Goal: Information Seeking & Learning: Learn about a topic

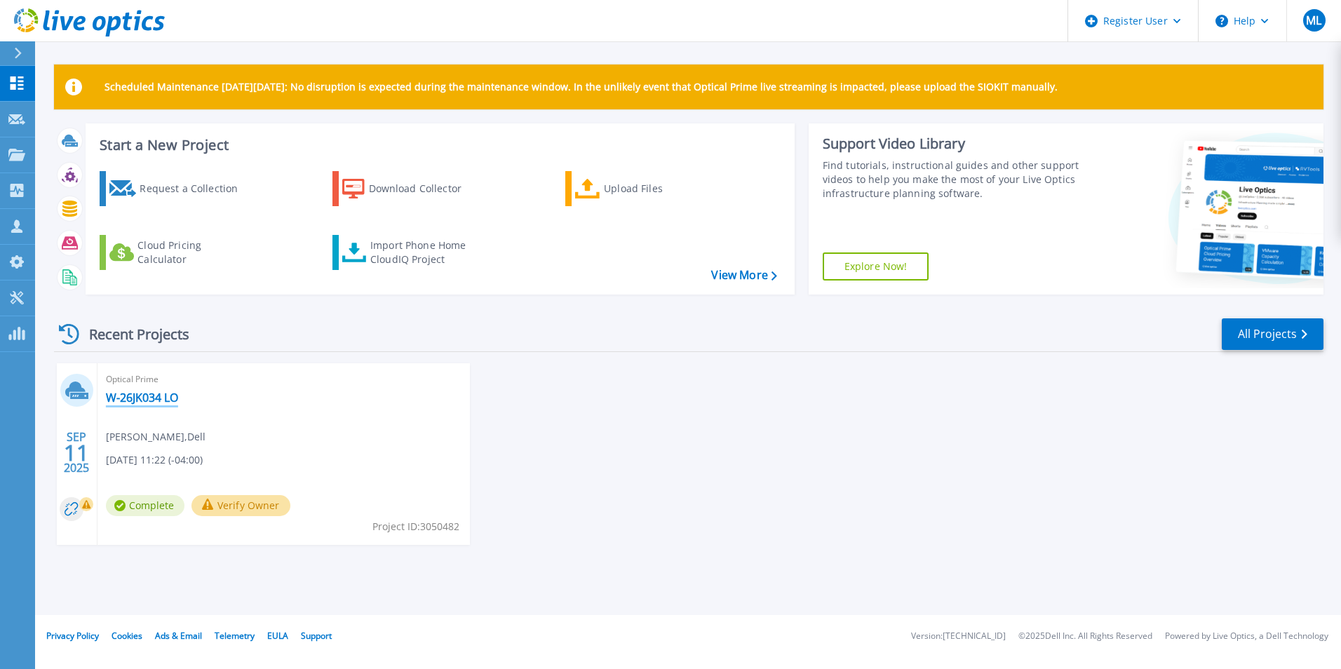
click at [144, 392] on link "W-26JK034 LO" at bounding box center [142, 398] width 72 height 14
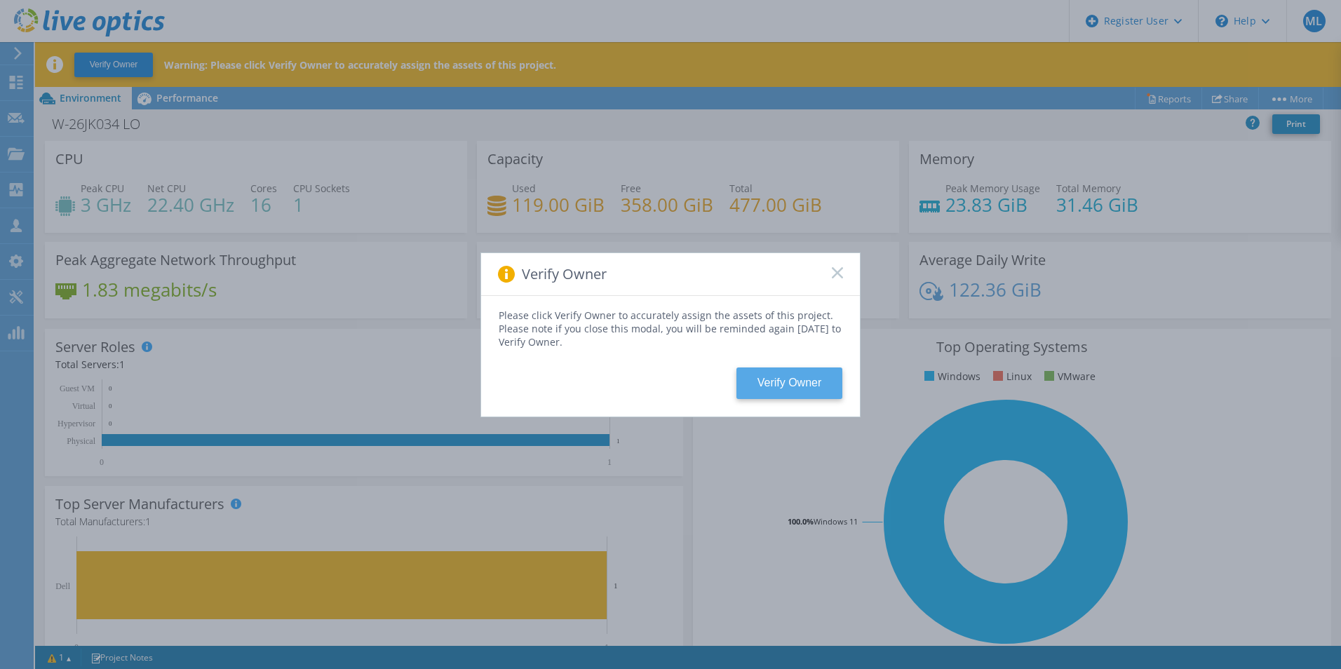
click at [758, 383] on button "Verify Owner" at bounding box center [789, 384] width 106 height 32
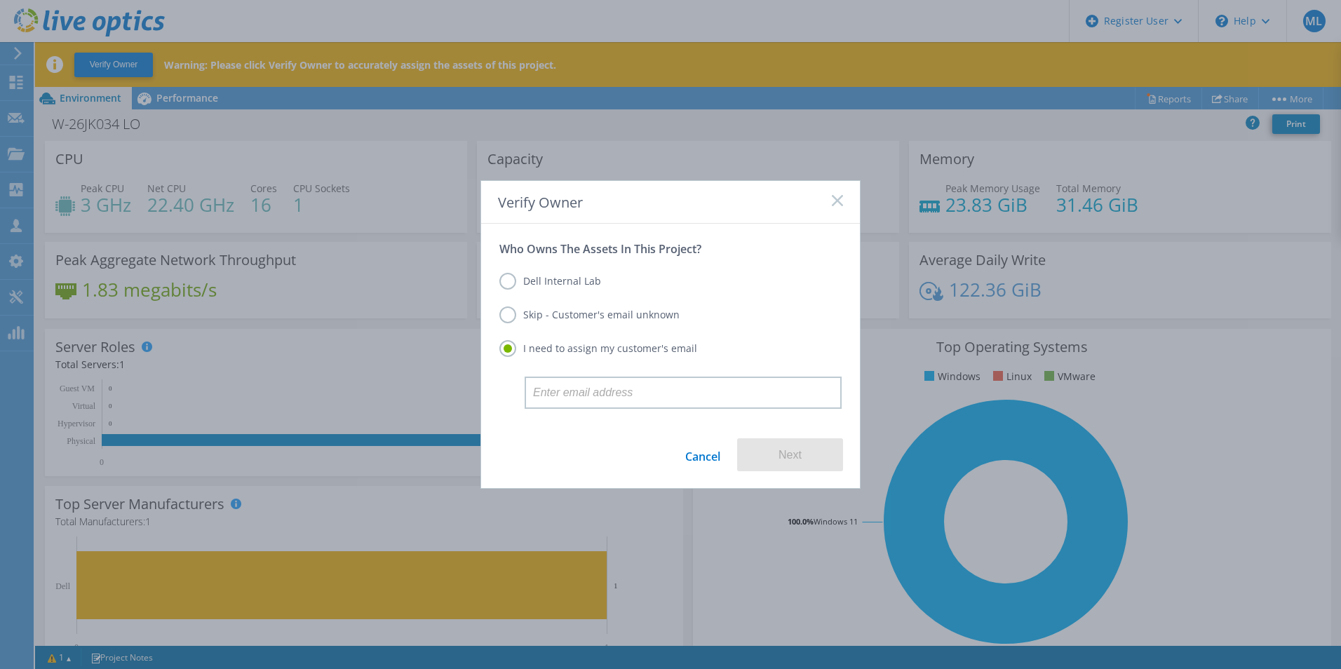
click at [570, 283] on label "Dell Internal Lab" at bounding box center [550, 281] width 102 height 17
click at [0, 0] on input "Dell Internal Lab" at bounding box center [0, 0] width 0 height 0
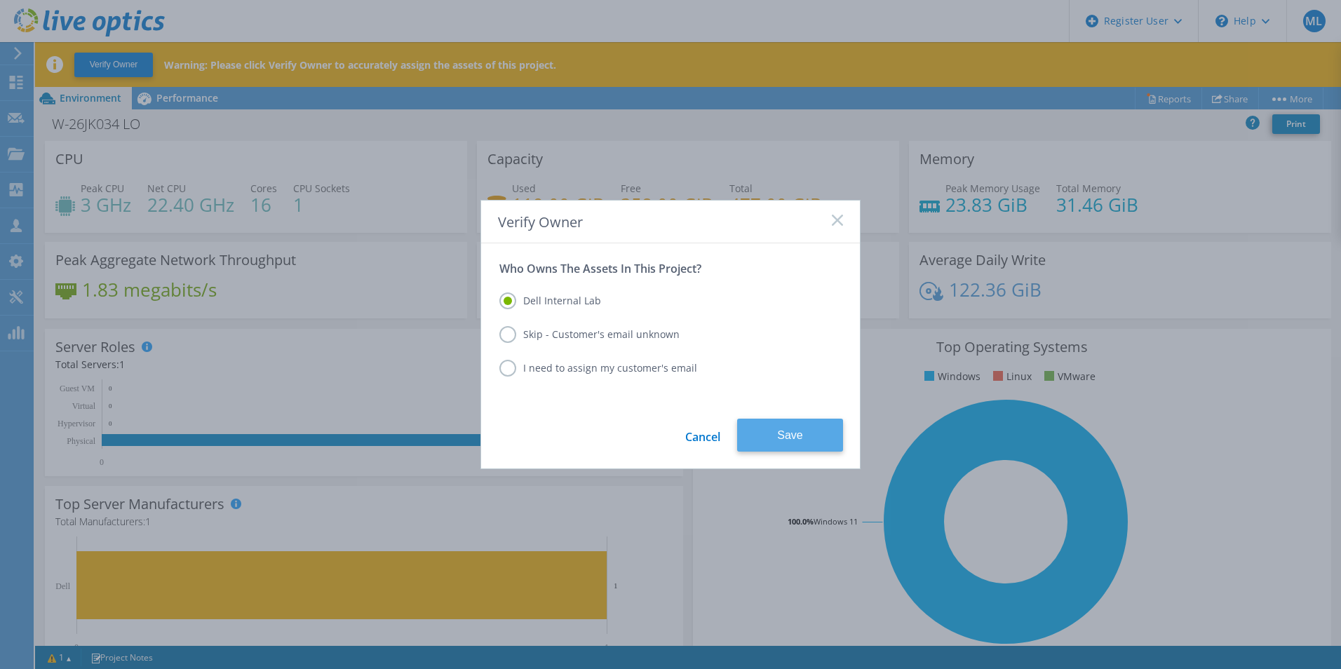
click at [813, 436] on button "Save" at bounding box center [790, 435] width 106 height 33
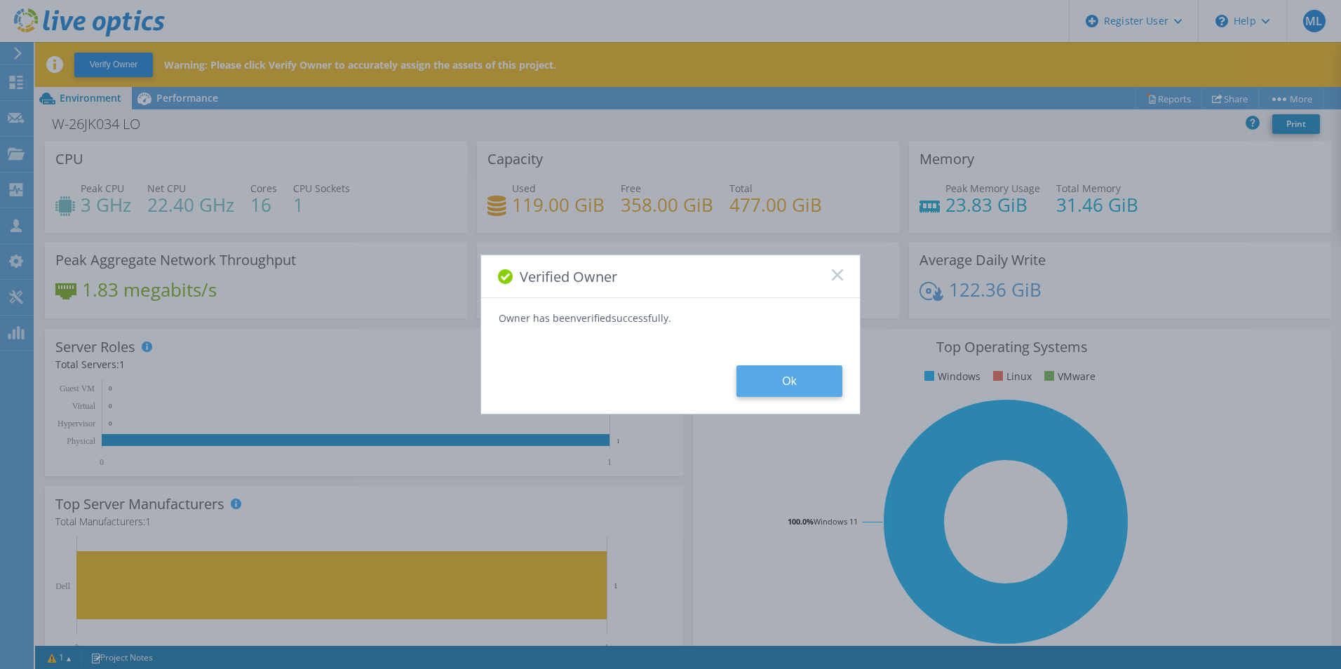
click at [748, 373] on button "Ok" at bounding box center [789, 381] width 106 height 32
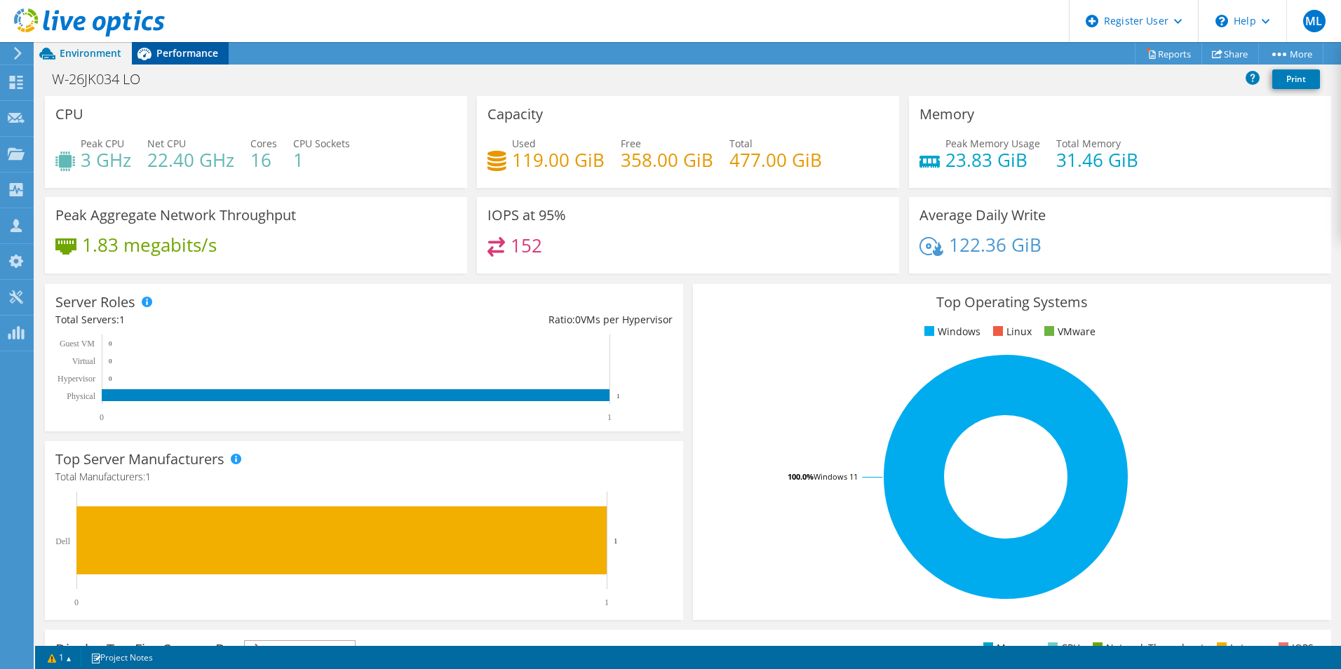
click at [192, 58] on span "Performance" at bounding box center [187, 52] width 62 height 13
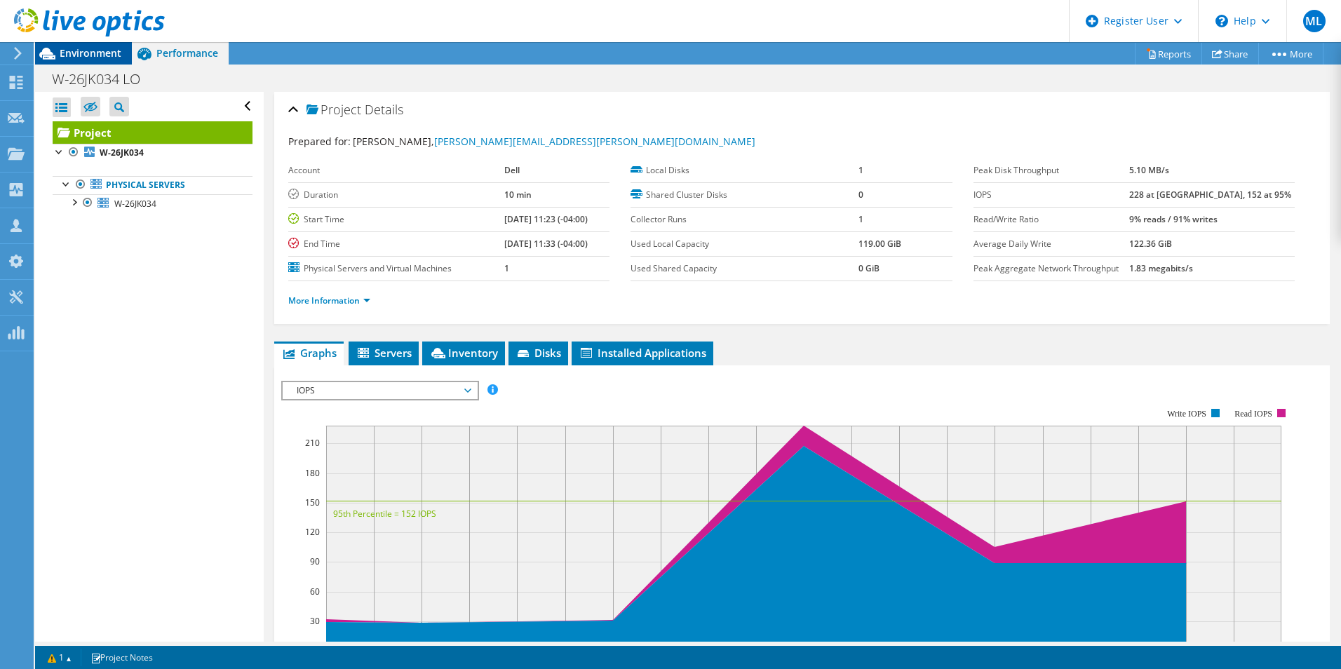
click at [93, 58] on span "Environment" at bounding box center [91, 52] width 62 height 13
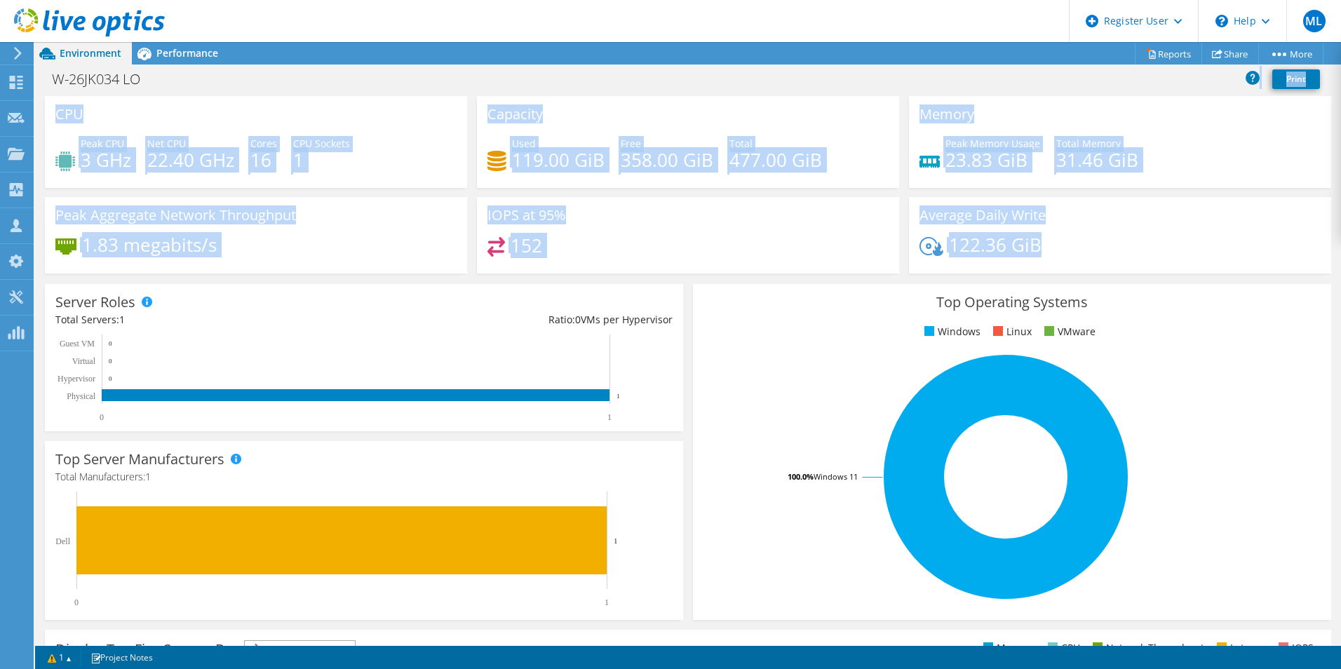
drag, startPoint x: 376, startPoint y: 87, endPoint x: 1071, endPoint y: 258, distance: 715.9
click at [1071, 258] on div "Project Actions Project Actions Reports Share More" at bounding box center [688, 355] width 1306 height 627
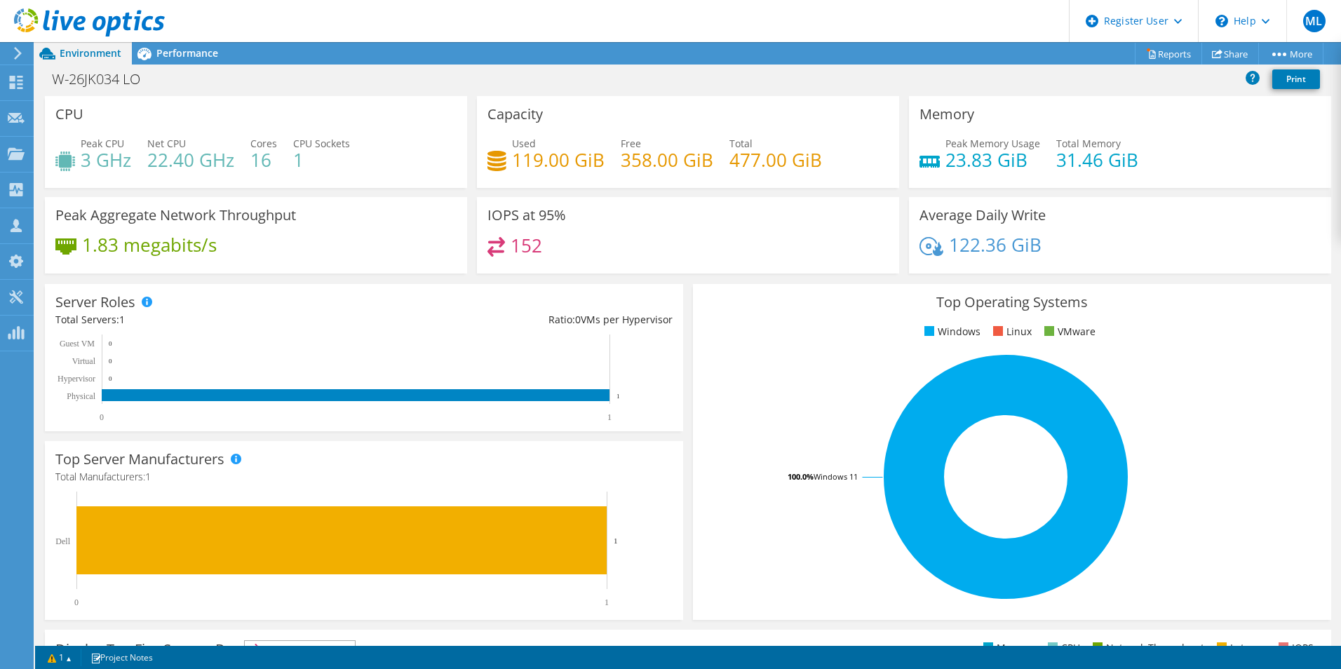
click at [1071, 258] on div "122.36 GiB" at bounding box center [1120, 251] width 401 height 29
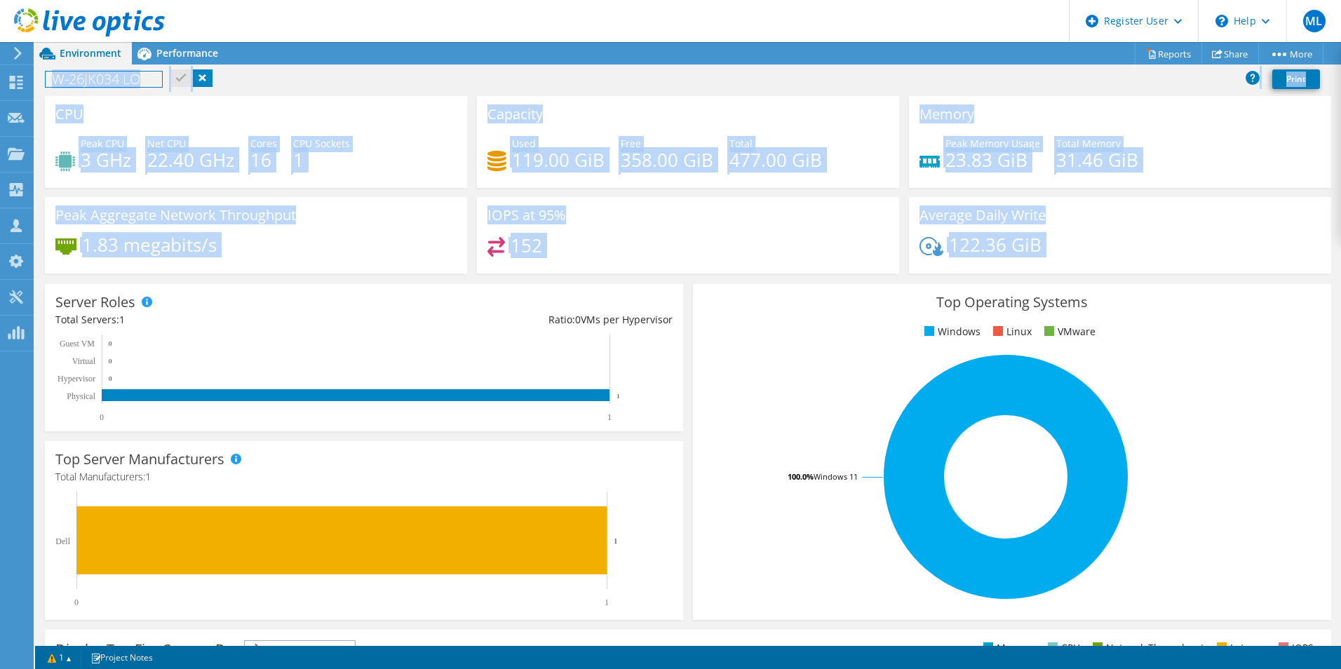
drag, startPoint x: 1071, startPoint y: 258, endPoint x: 61, endPoint y: 121, distance: 1019.4
click at [61, 121] on div "CPU Peak CPU 3 GHz Net CPU 22.40 GHz Cores 16 CPU Sockets 1 Capacity Used 119.0…" at bounding box center [688, 189] width 1296 height 187
click at [61, 121] on h3 "CPU" at bounding box center [69, 114] width 28 height 15
drag, startPoint x: 55, startPoint y: 119, endPoint x: 1233, endPoint y: 264, distance: 1186.6
click at [1233, 264] on div "CPU Peak CPU 3 GHz Net CPU 22.40 GHz Cores 16 CPU Sockets 1 Capacity Used 119.0…" at bounding box center [688, 189] width 1296 height 187
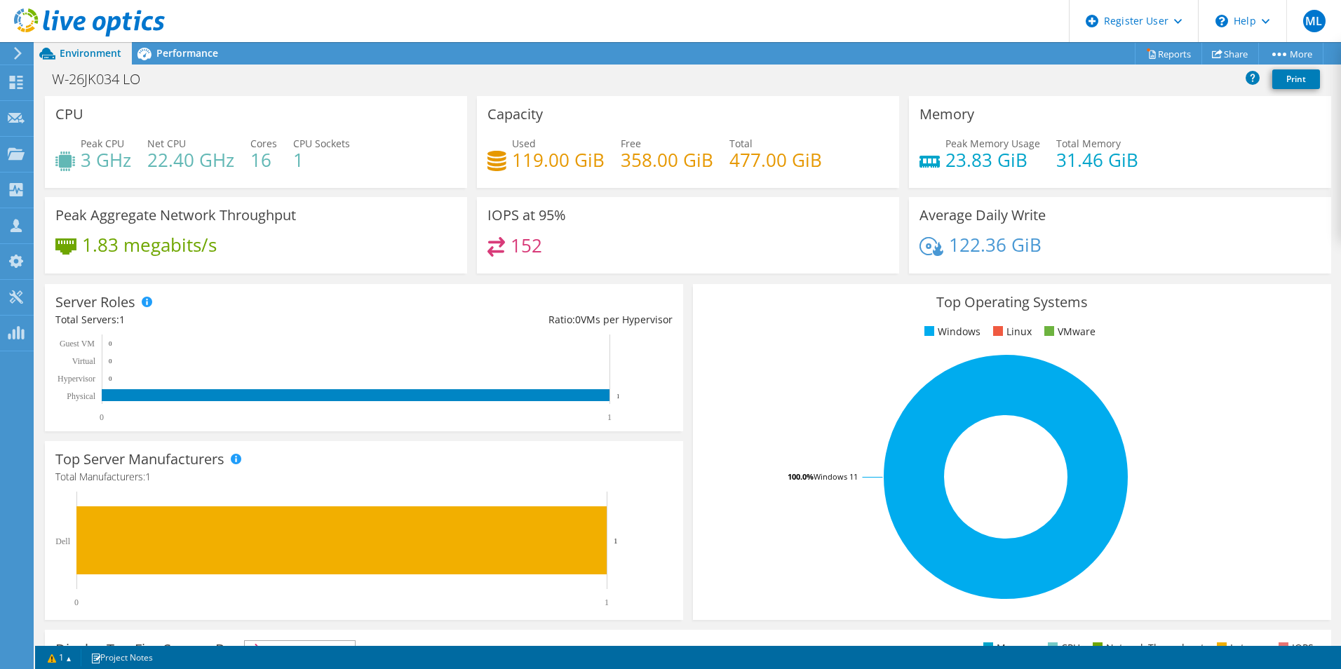
drag, startPoint x: 1233, startPoint y: 264, endPoint x: 1131, endPoint y: 241, distance: 104.2
click at [1131, 241] on div "122.36 GiB" at bounding box center [1120, 251] width 401 height 29
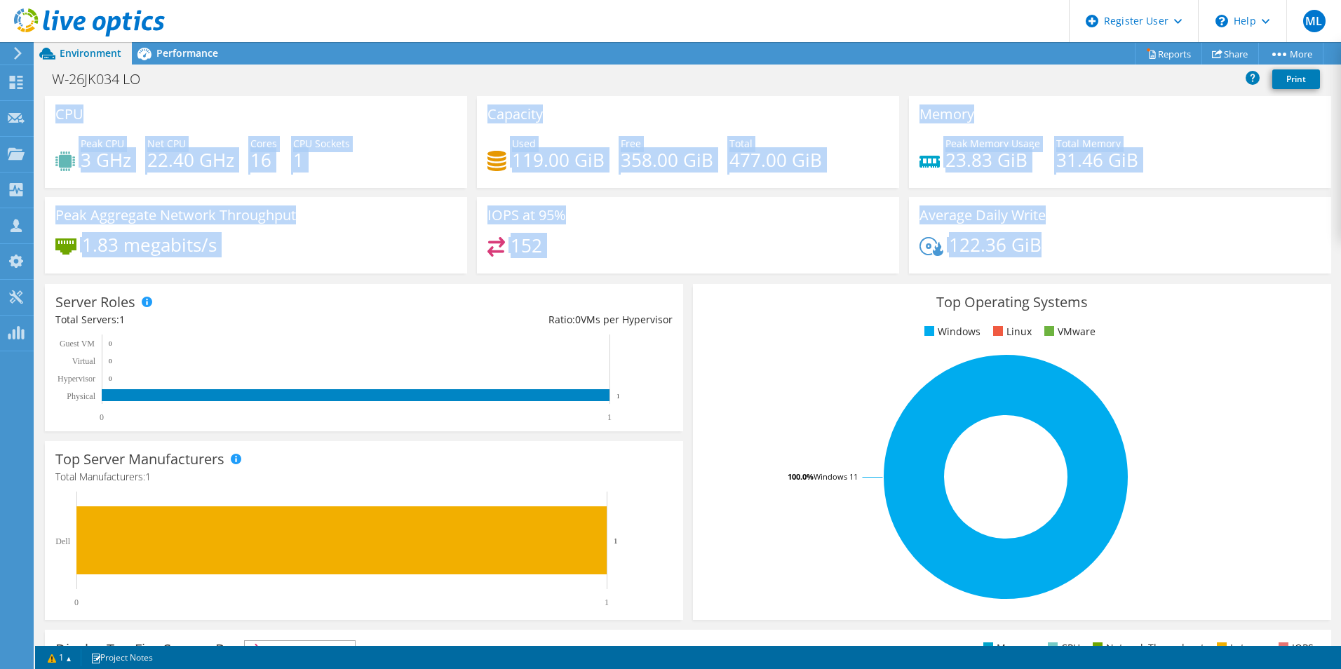
drag, startPoint x: 1069, startPoint y: 240, endPoint x: 54, endPoint y: 124, distance: 1021.5
click at [54, 124] on div "CPU Peak CPU 3 GHz Net CPU 22.40 GHz Cores 16 CPU Sockets 1 Capacity Used 119.0…" at bounding box center [688, 189] width 1296 height 187
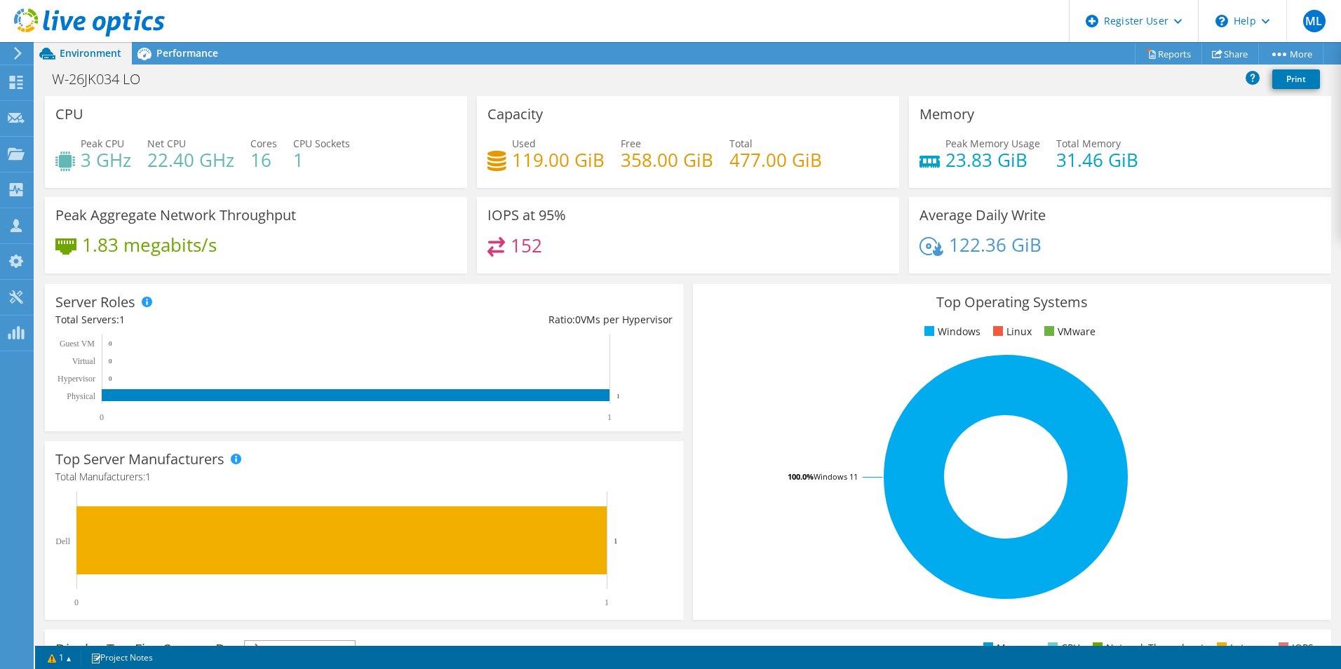
click at [54, 124] on div "CPU Peak CPU 3 GHz Net CPU 22.40 GHz Cores 16 CPU Sockets 1" at bounding box center [256, 142] width 422 height 92
click at [202, 48] on span "Performance" at bounding box center [187, 52] width 62 height 13
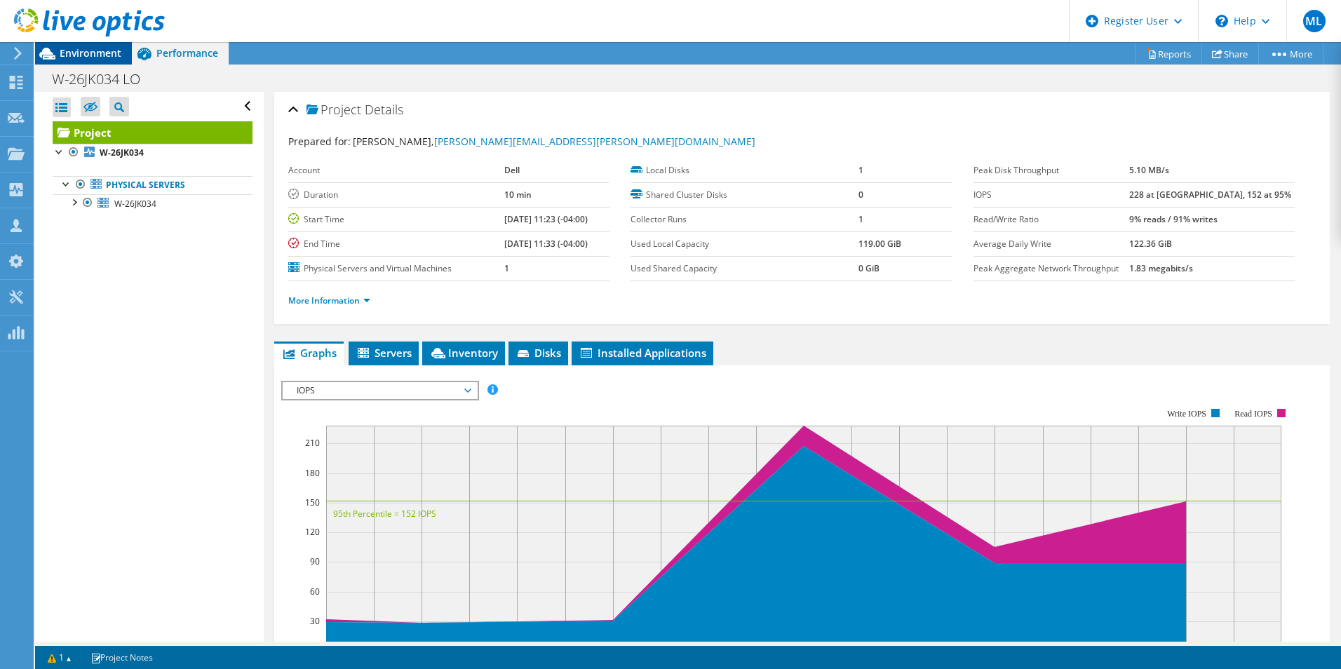
click at [109, 58] on span "Environment" at bounding box center [91, 52] width 62 height 13
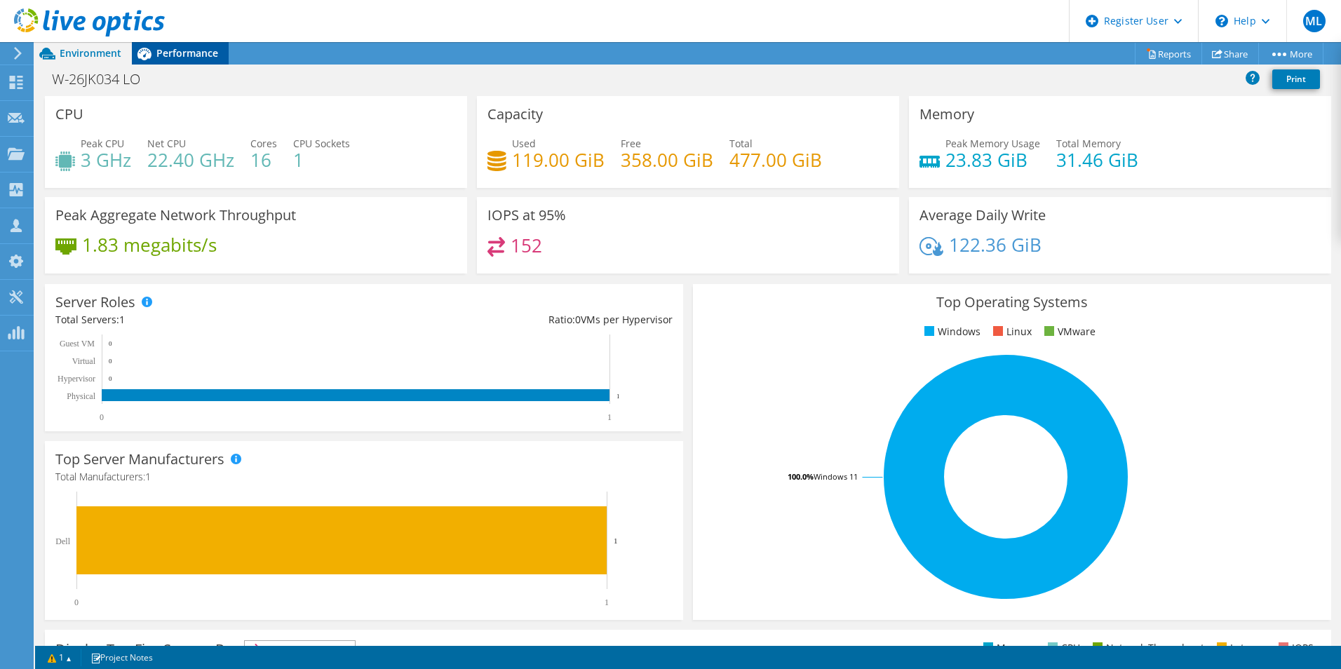
click at [191, 55] on span "Performance" at bounding box center [187, 52] width 62 height 13
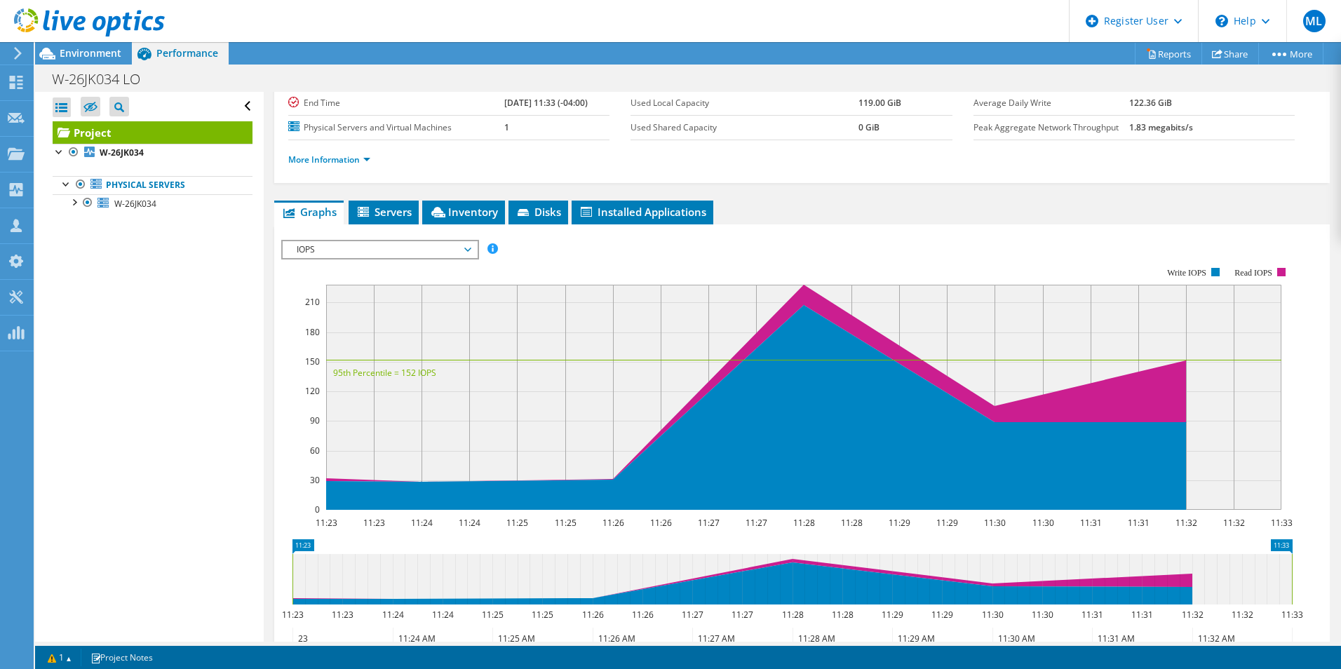
scroll to position [210, 0]
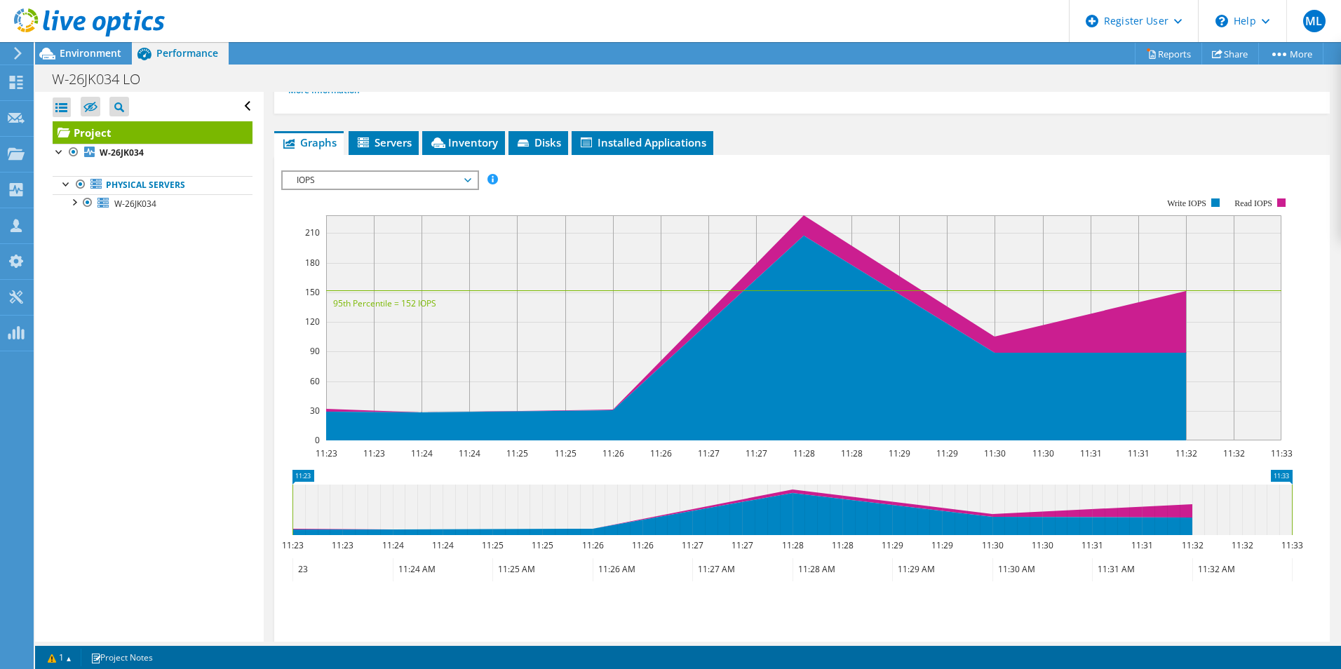
click at [419, 184] on span "IOPS" at bounding box center [380, 180] width 180 height 17
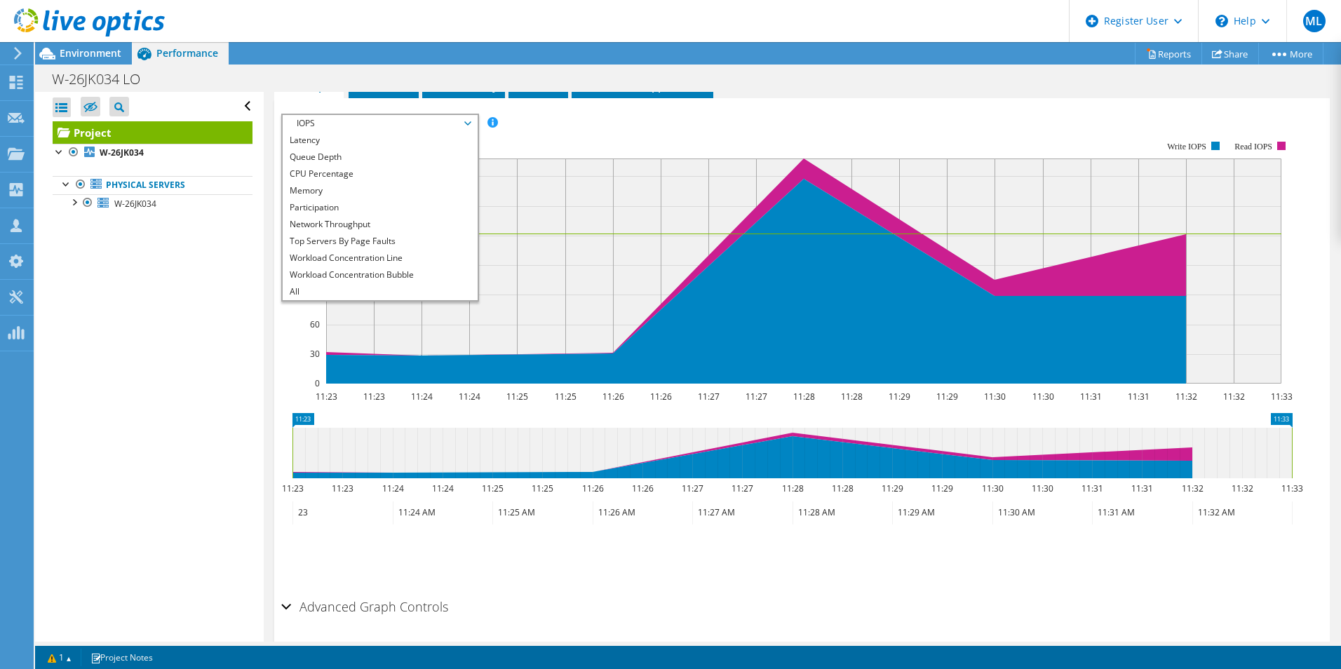
scroll to position [315, 0]
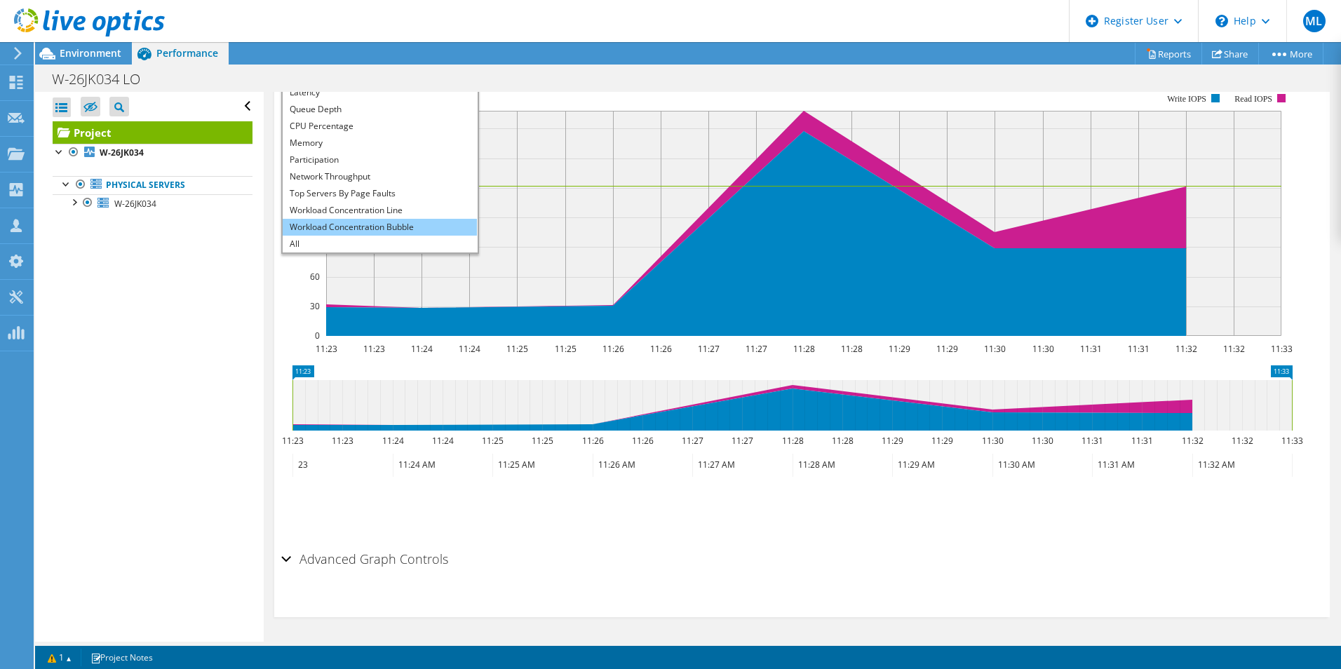
click at [434, 227] on li "Workload Concentration Bubble" at bounding box center [380, 227] width 194 height 17
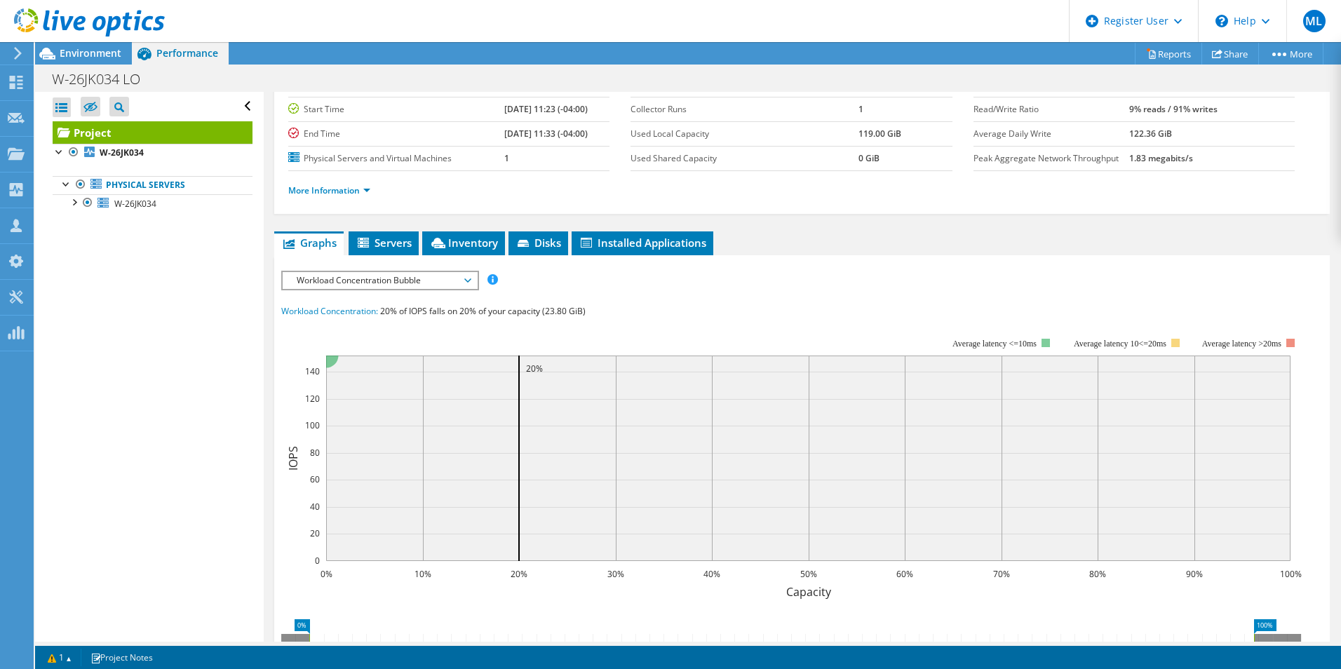
scroll to position [105, 0]
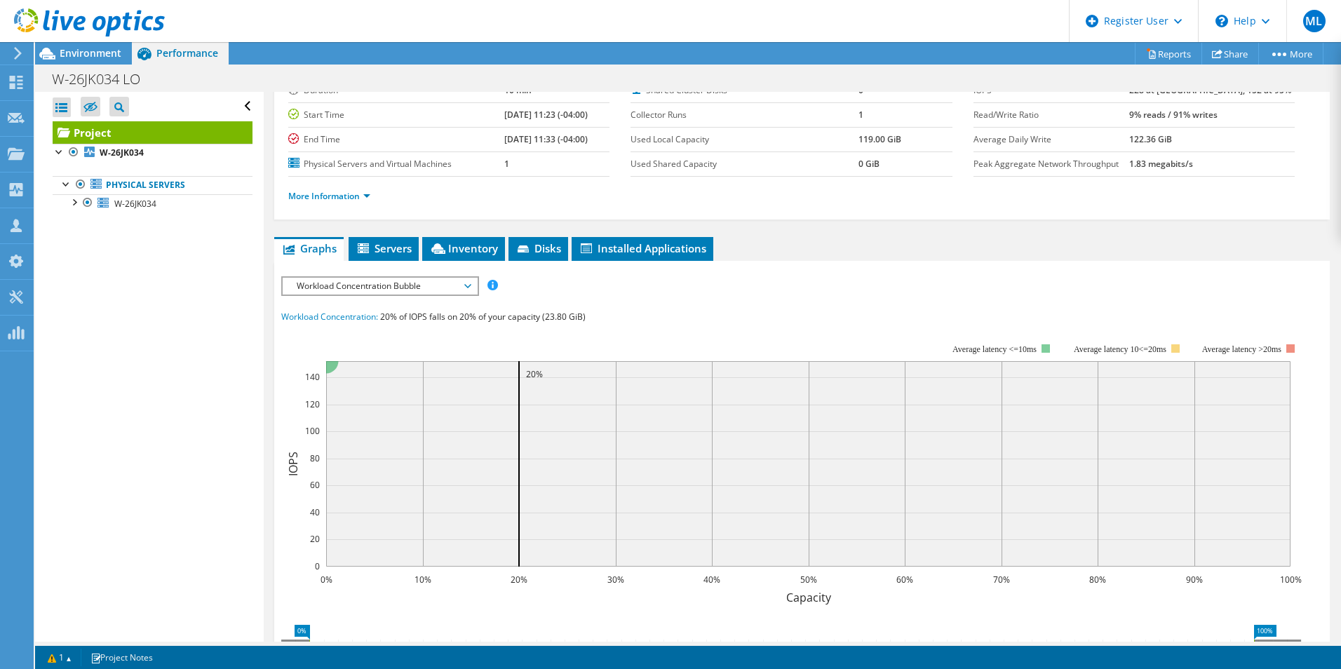
click at [441, 283] on span "Workload Concentration Bubble" at bounding box center [380, 286] width 180 height 17
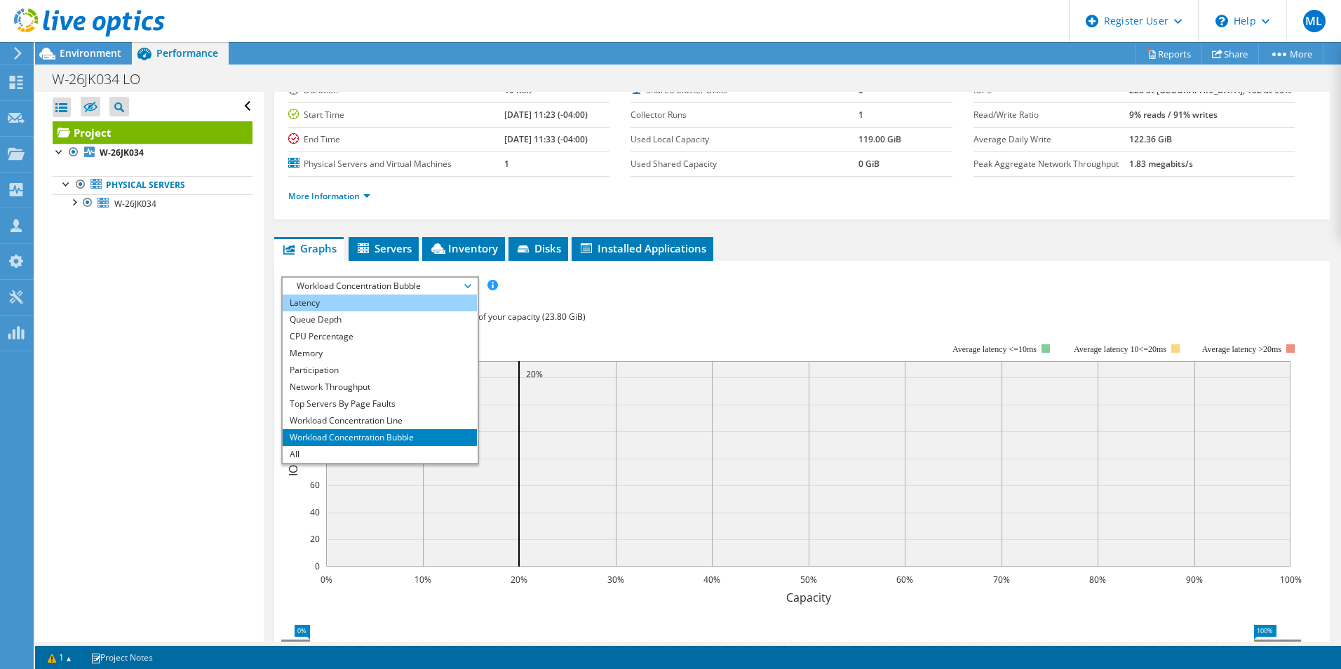
click at [387, 301] on li "Latency" at bounding box center [380, 303] width 194 height 17
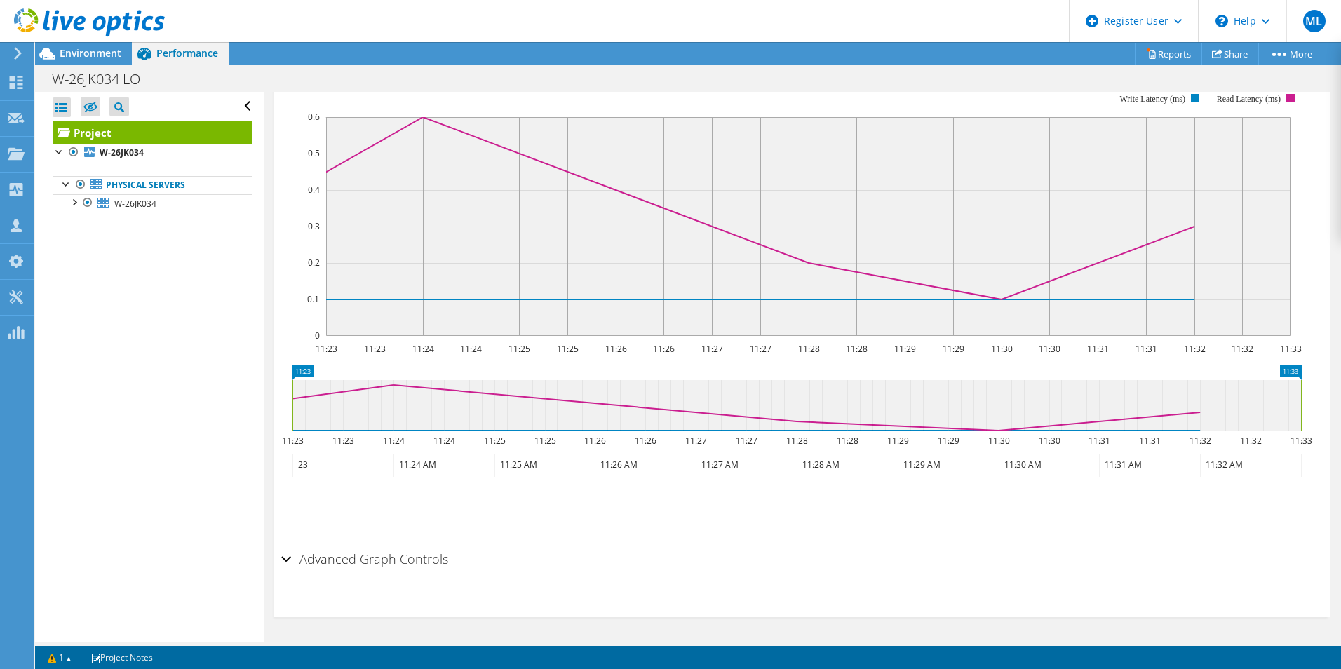
scroll to position [245, 0]
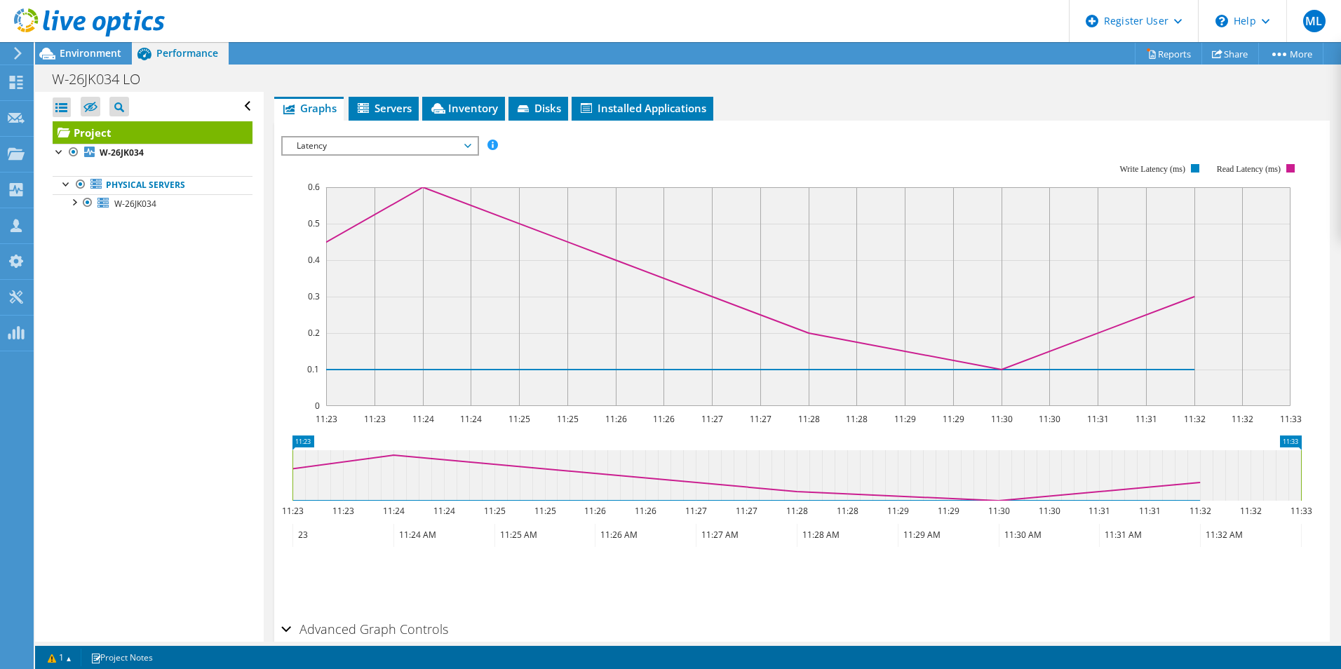
click at [335, 149] on span "Latency" at bounding box center [380, 145] width 180 height 17
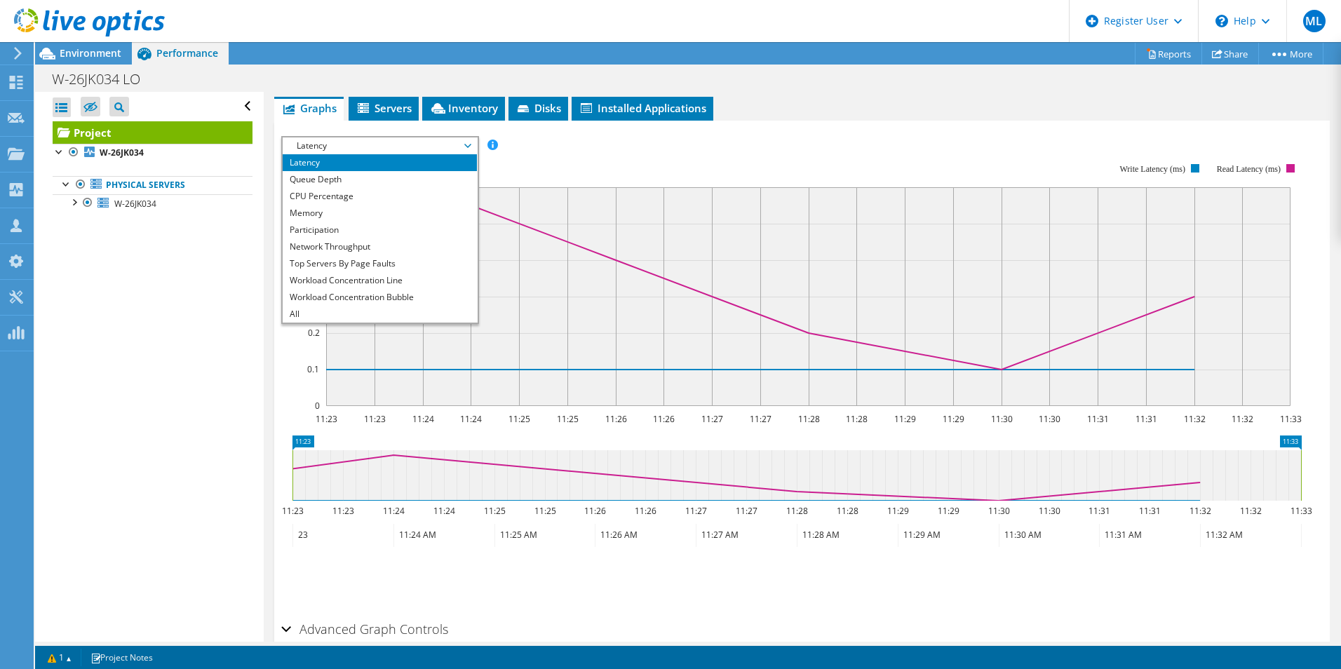
click at [335, 149] on span "Latency" at bounding box center [380, 145] width 180 height 17
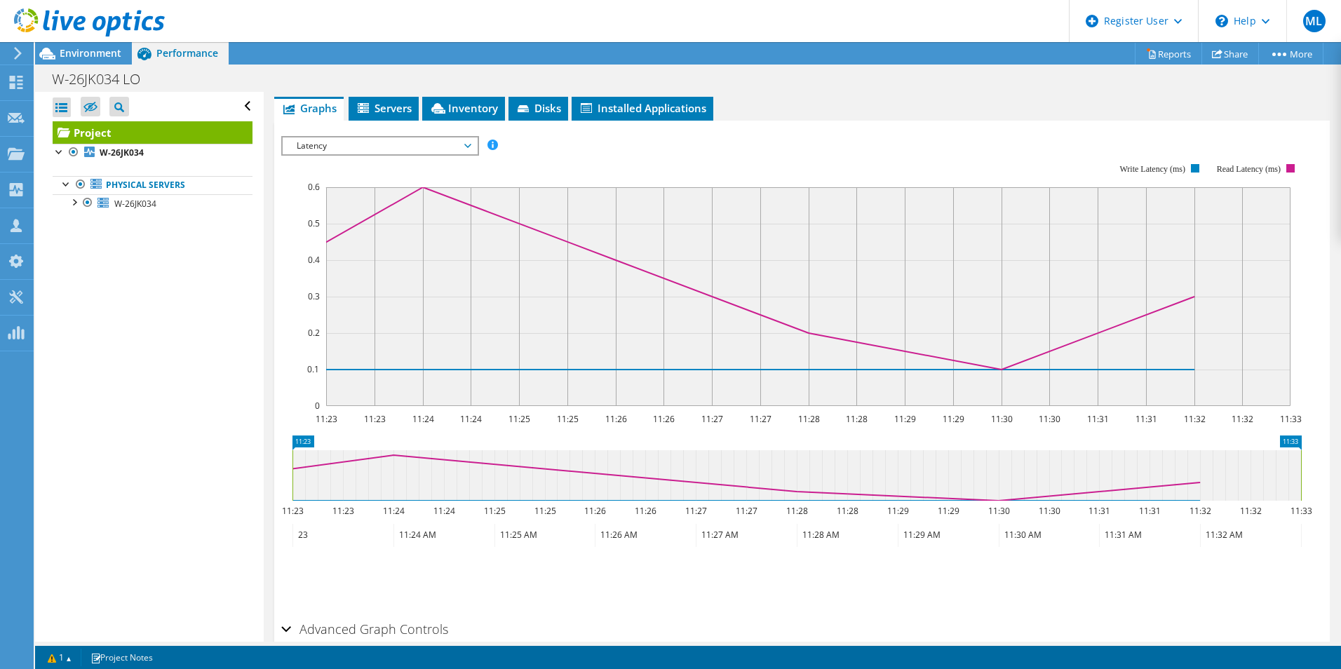
click at [541, 152] on rect at bounding box center [791, 284] width 1021 height 281
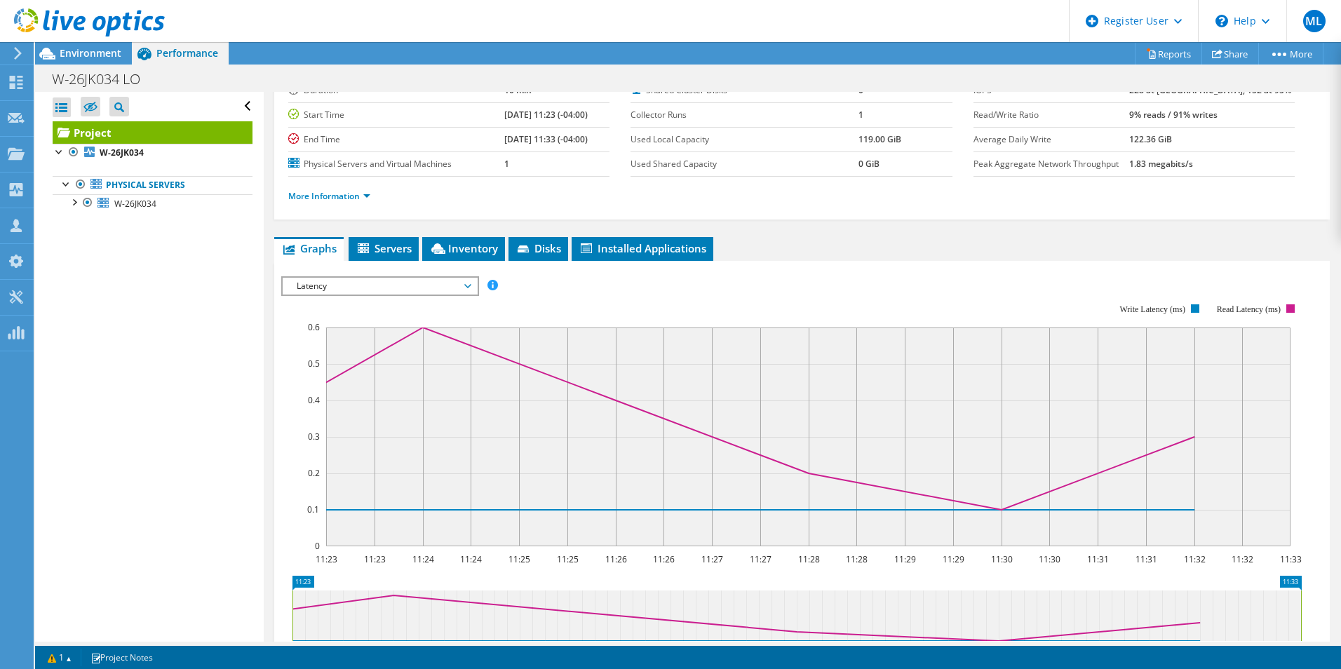
click at [361, 287] on span "Latency" at bounding box center [380, 286] width 180 height 17
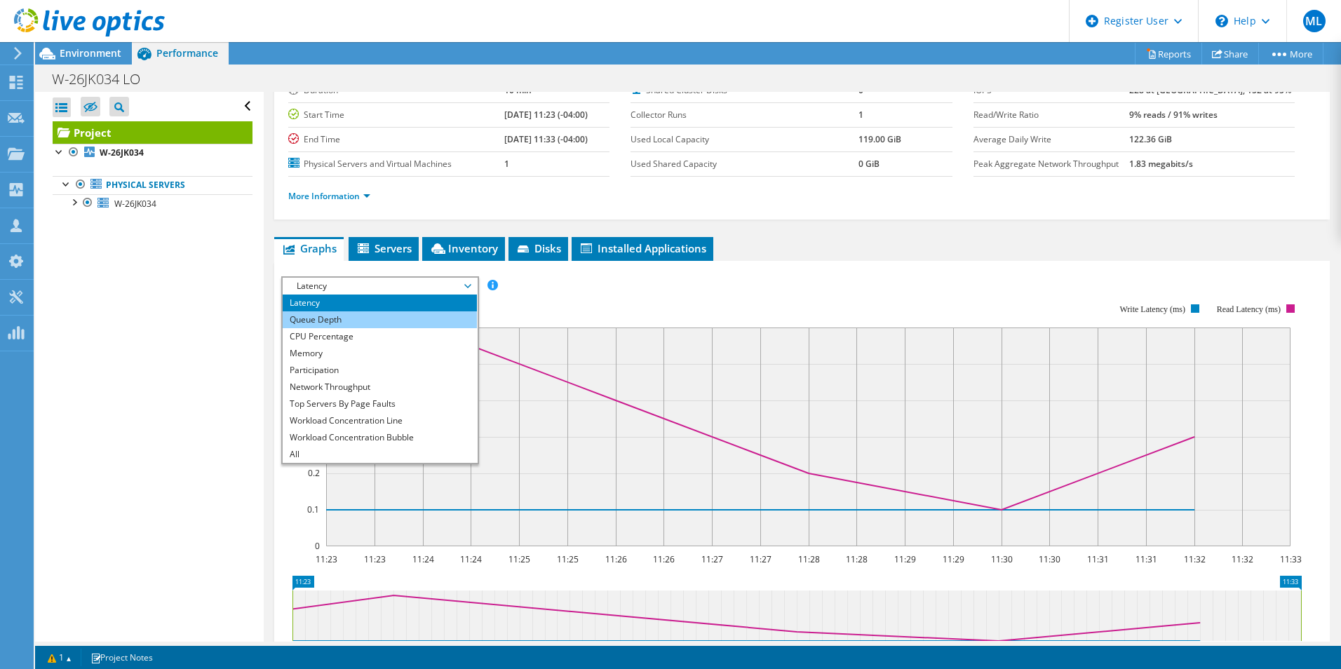
click at [335, 323] on li "Queue Depth" at bounding box center [380, 319] width 194 height 17
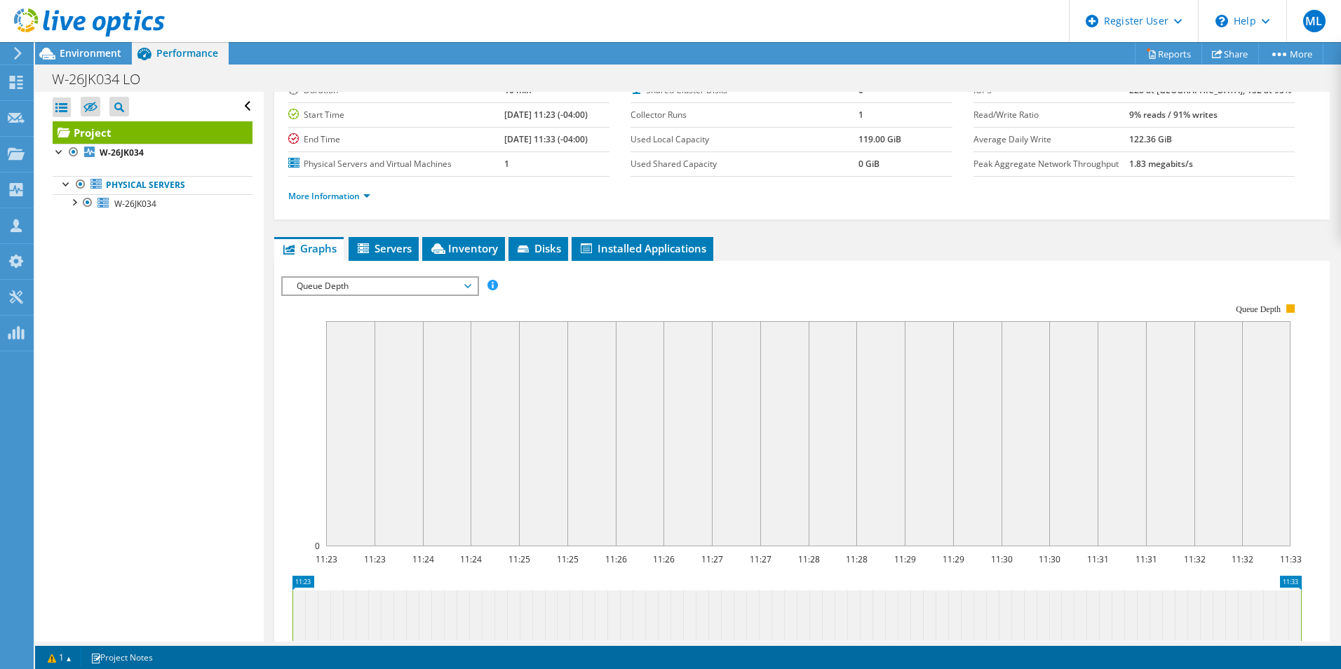
click at [403, 282] on span "Queue Depth" at bounding box center [380, 286] width 180 height 17
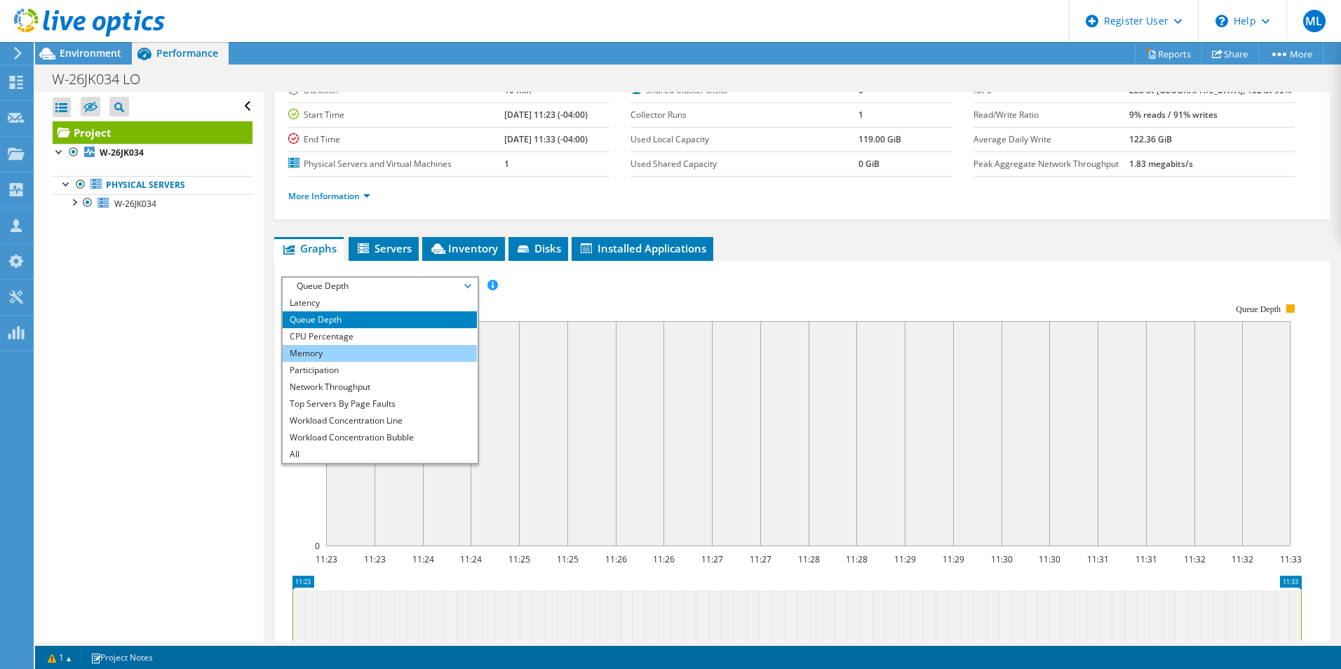
click at [382, 351] on li "Memory" at bounding box center [380, 353] width 194 height 17
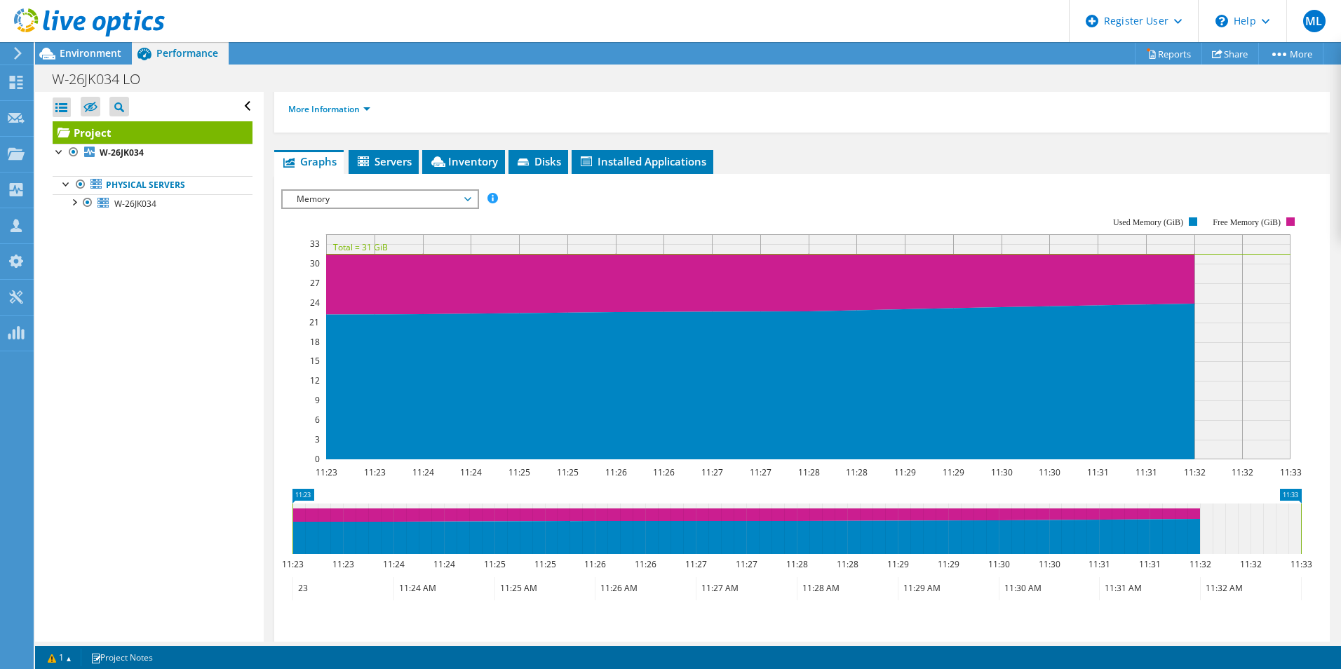
scroll to position [245, 0]
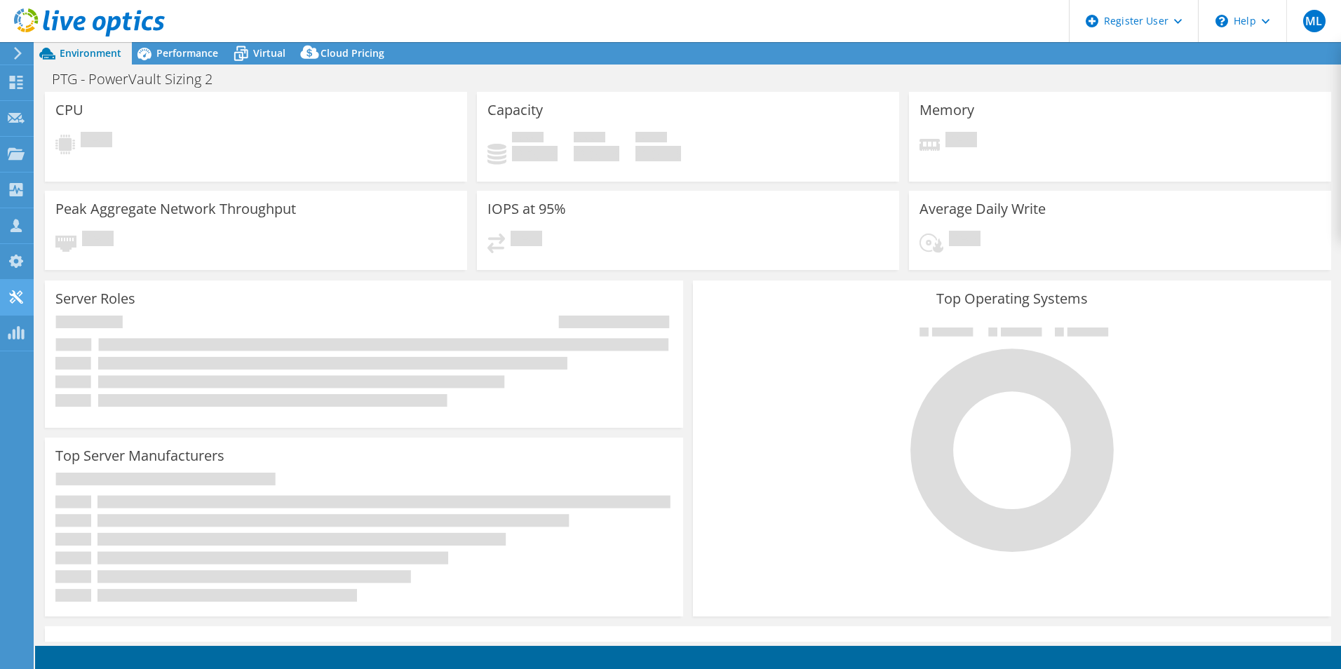
select select "USD"
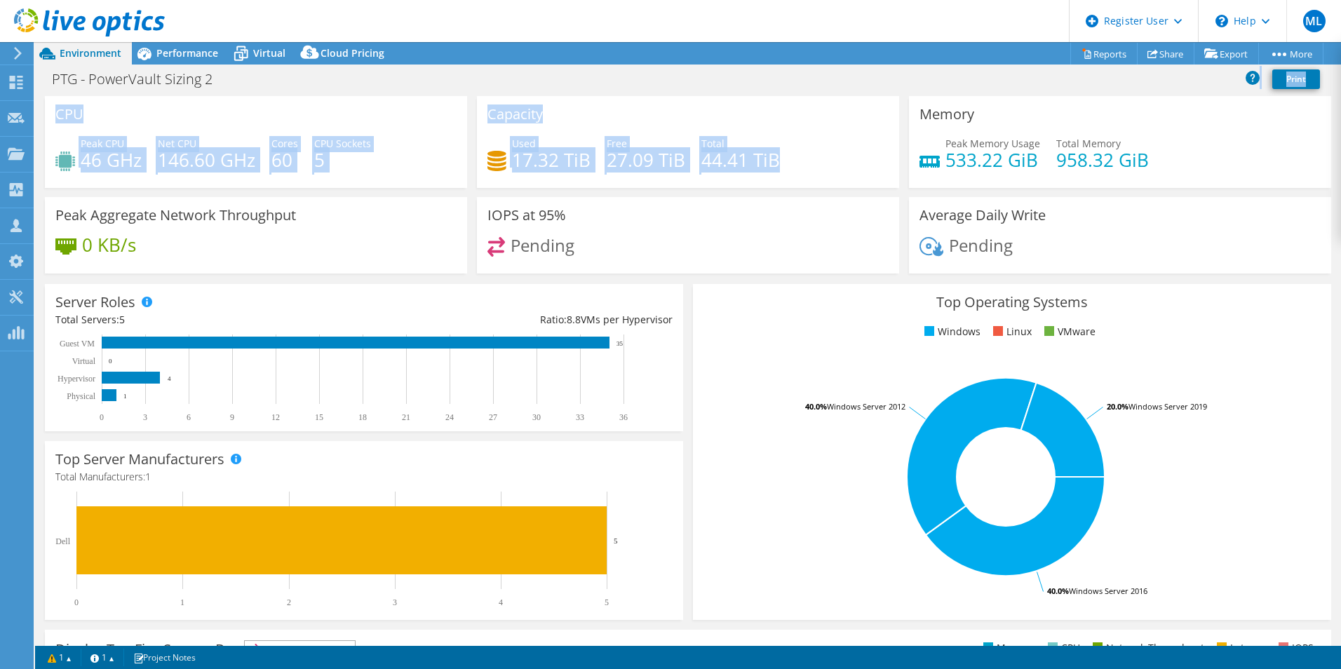
drag, startPoint x: 803, startPoint y: 161, endPoint x: 513, endPoint y: 80, distance: 301.6
click at [513, 80] on div "Project Actions Project Actions Reports Share Export vSAN ReadyNode Sizer" at bounding box center [688, 355] width 1306 height 627
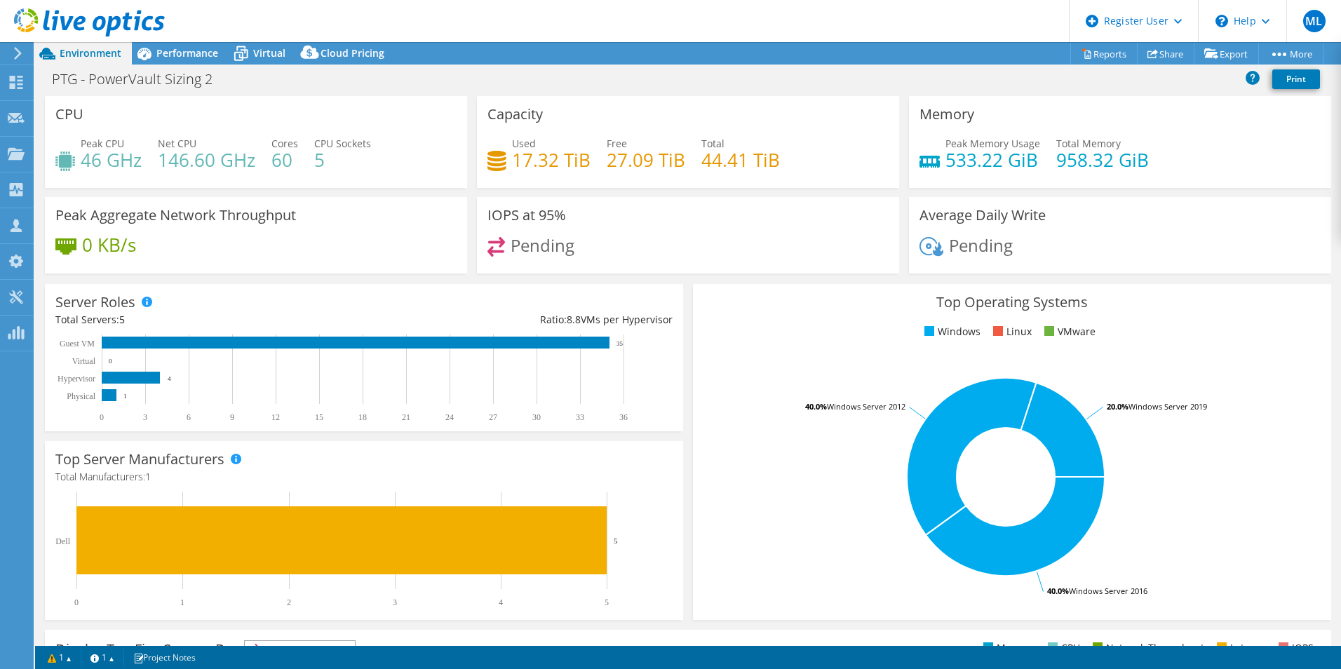
click at [513, 80] on div "PTG - PowerVault Sizing 2 Print" at bounding box center [688, 79] width 1306 height 26
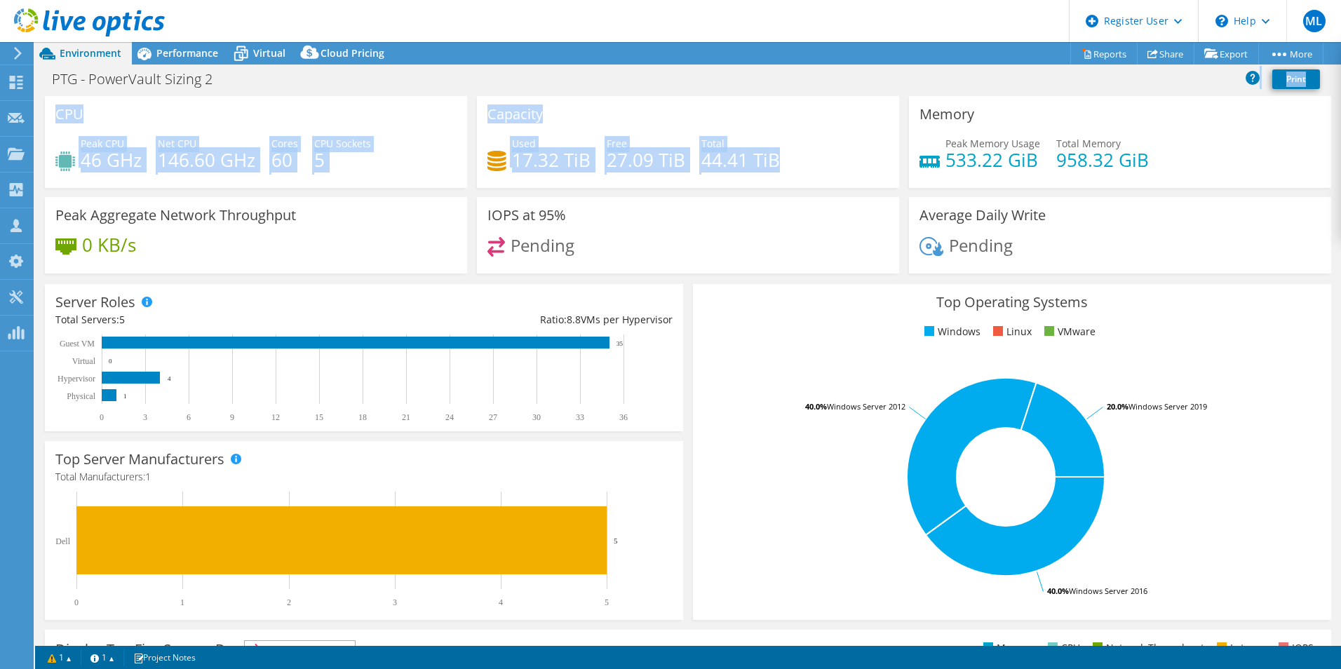
drag, startPoint x: 513, startPoint y: 74, endPoint x: 824, endPoint y: 167, distance: 325.1
click at [824, 167] on div "Project Actions Project Actions Reports Share Export vSAN ReadyNode Sizer" at bounding box center [688, 355] width 1306 height 627
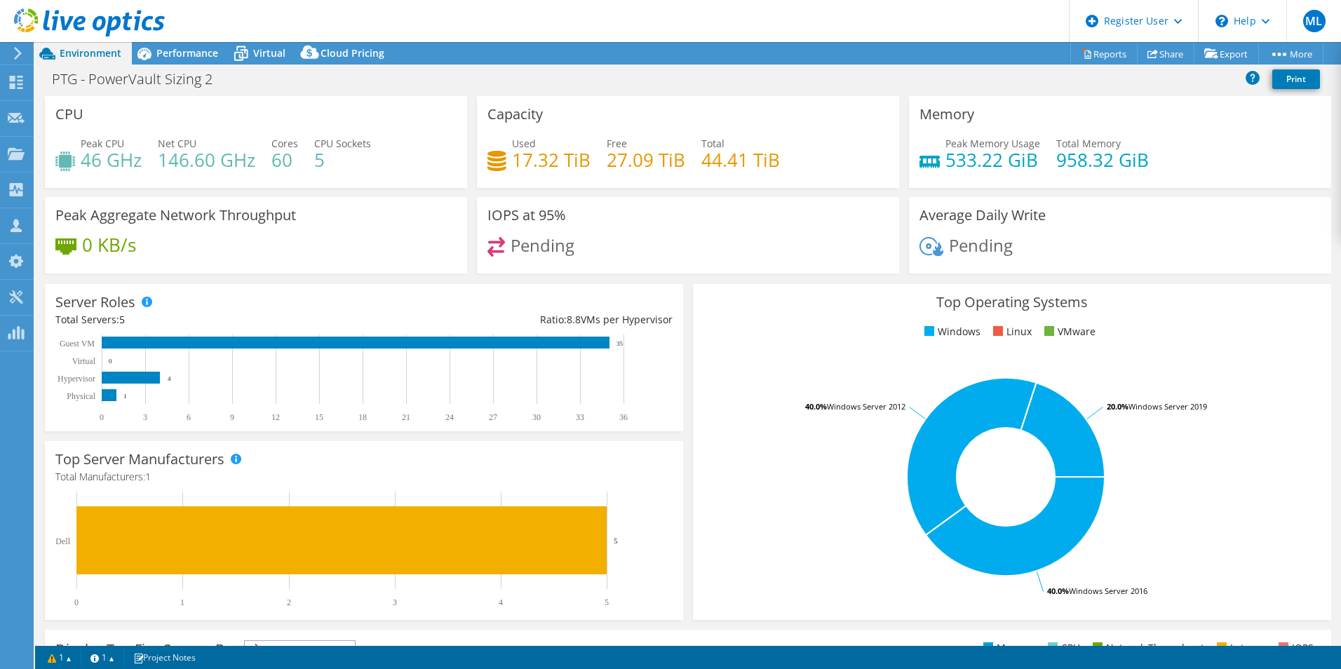
click at [824, 167] on div "Used 17.32 TiB Free 27.09 TiB Total 44.41 TiB" at bounding box center [687, 159] width 401 height 46
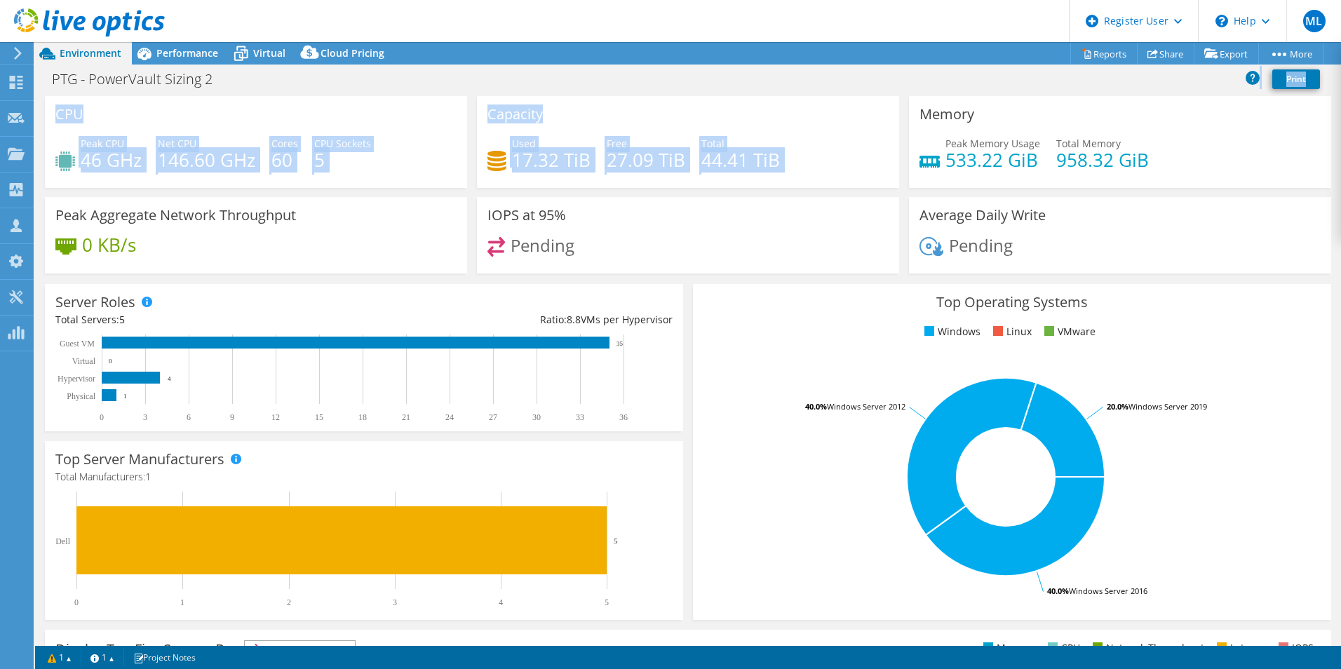
drag, startPoint x: 824, startPoint y: 167, endPoint x: 533, endPoint y: 84, distance: 302.6
click at [533, 84] on div "Project Actions Project Actions Reports Share Export vSAN ReadyNode Sizer" at bounding box center [688, 355] width 1306 height 627
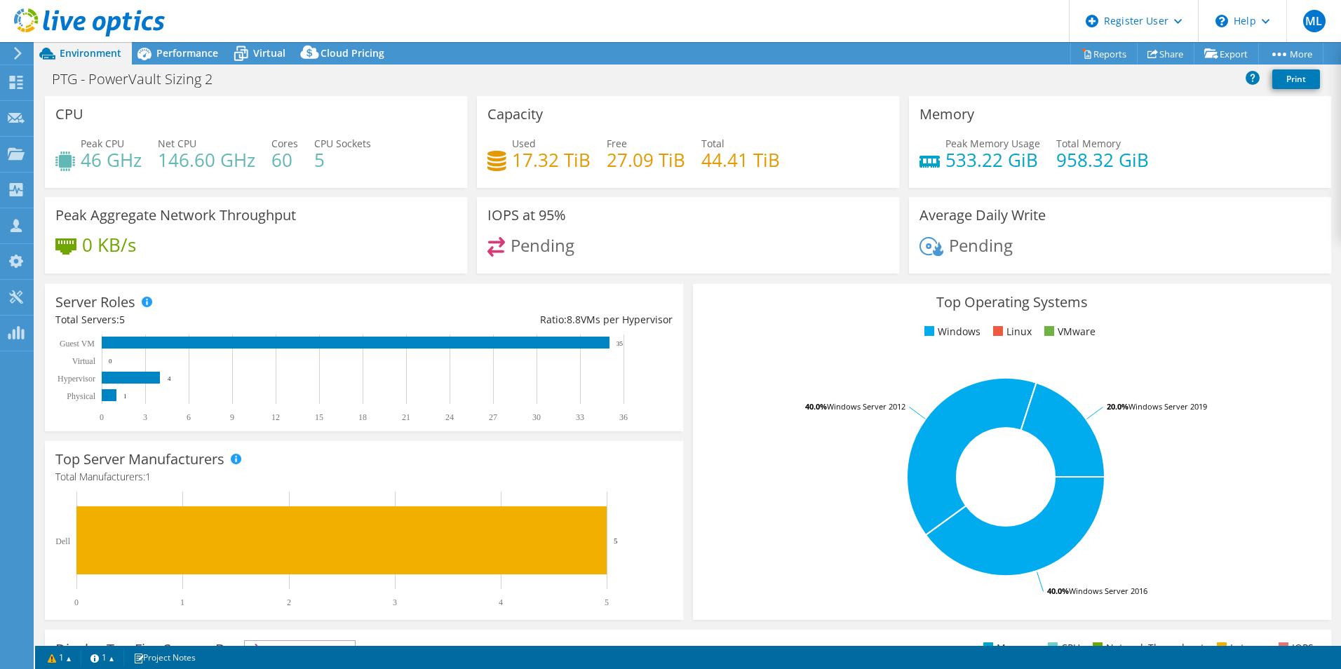
click at [533, 84] on div "PTG - PowerVault Sizing 2 Print" at bounding box center [688, 79] width 1306 height 26
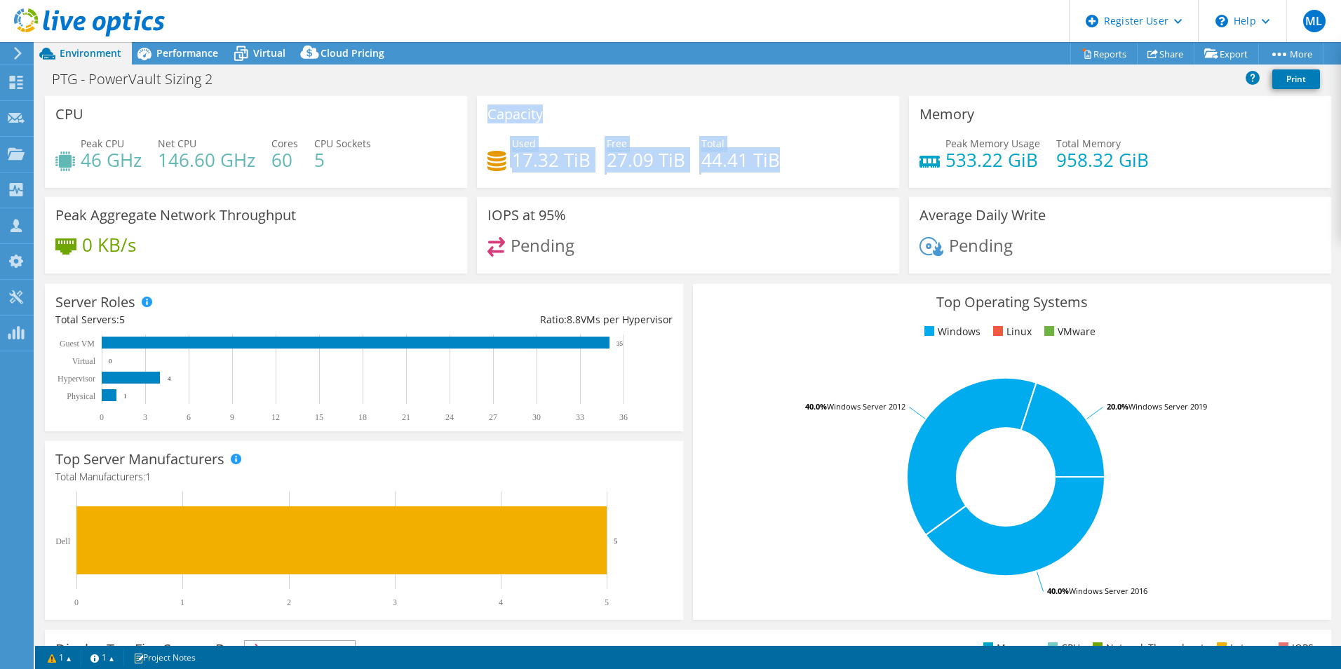
drag, startPoint x: 478, startPoint y: 107, endPoint x: 783, endPoint y: 152, distance: 308.4
click at [783, 152] on div "Capacity Used 17.32 TiB Free 27.09 TiB Total 44.41 TiB" at bounding box center [688, 142] width 422 height 92
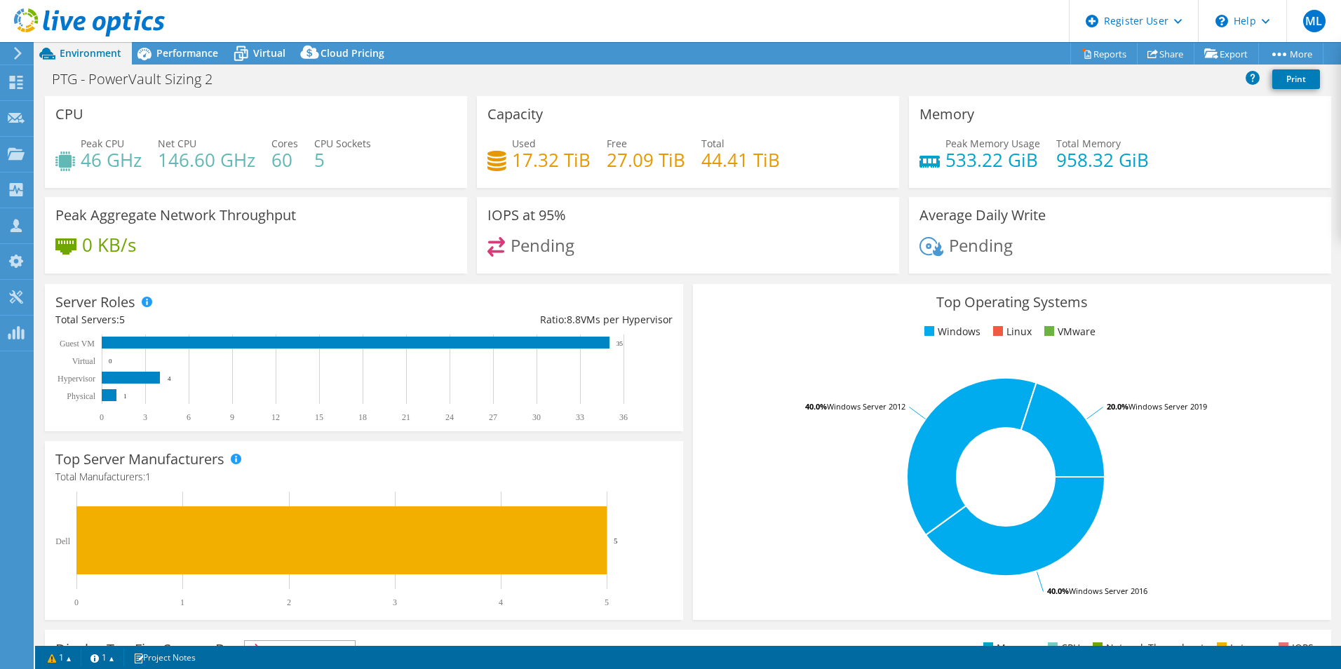
click at [783, 152] on div "Used 17.32 TiB Free 27.09 TiB Total 44.41 TiB" at bounding box center [687, 159] width 401 height 46
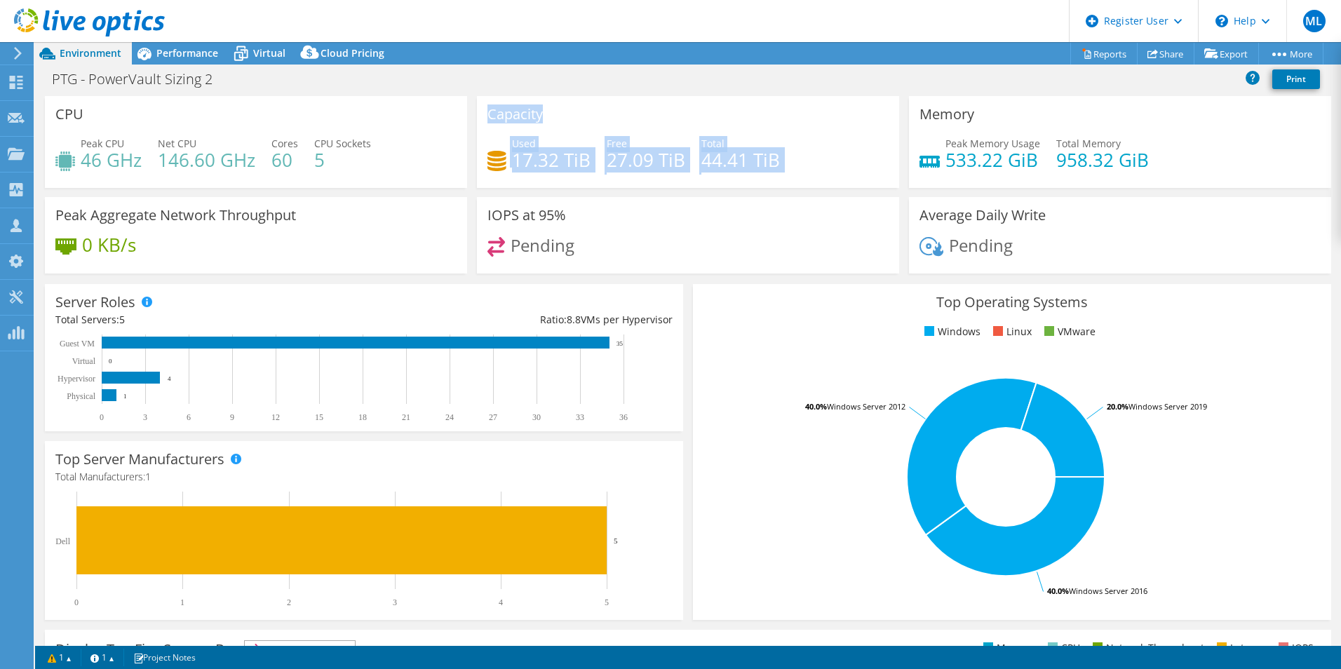
drag, startPoint x: 783, startPoint y: 152, endPoint x: 494, endPoint y: 111, distance: 291.1
click at [494, 111] on div "Capacity Used 17.32 TiB Free 27.09 TiB Total 44.41 TiB" at bounding box center [688, 142] width 422 height 92
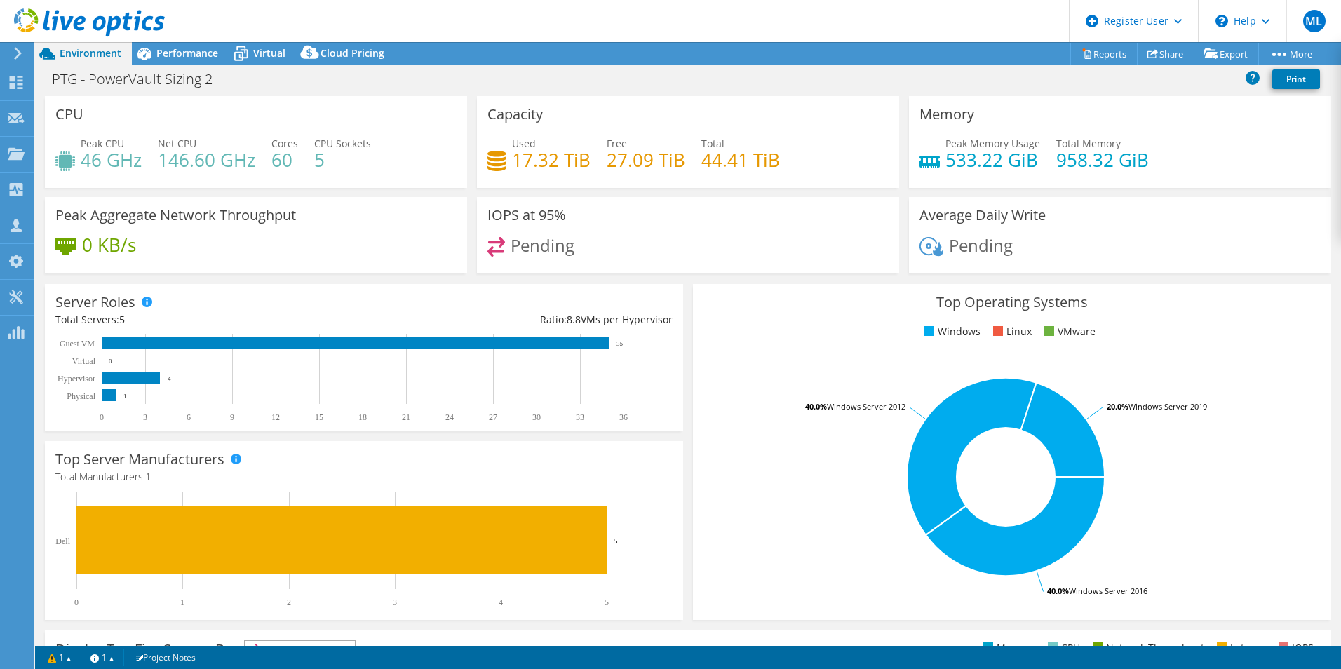
drag, startPoint x: 494, startPoint y: 111, endPoint x: 476, endPoint y: 111, distance: 18.2
click at [477, 111] on div "Capacity Used 17.32 TiB Free 27.09 TiB Total 44.41 TiB" at bounding box center [688, 142] width 422 height 92
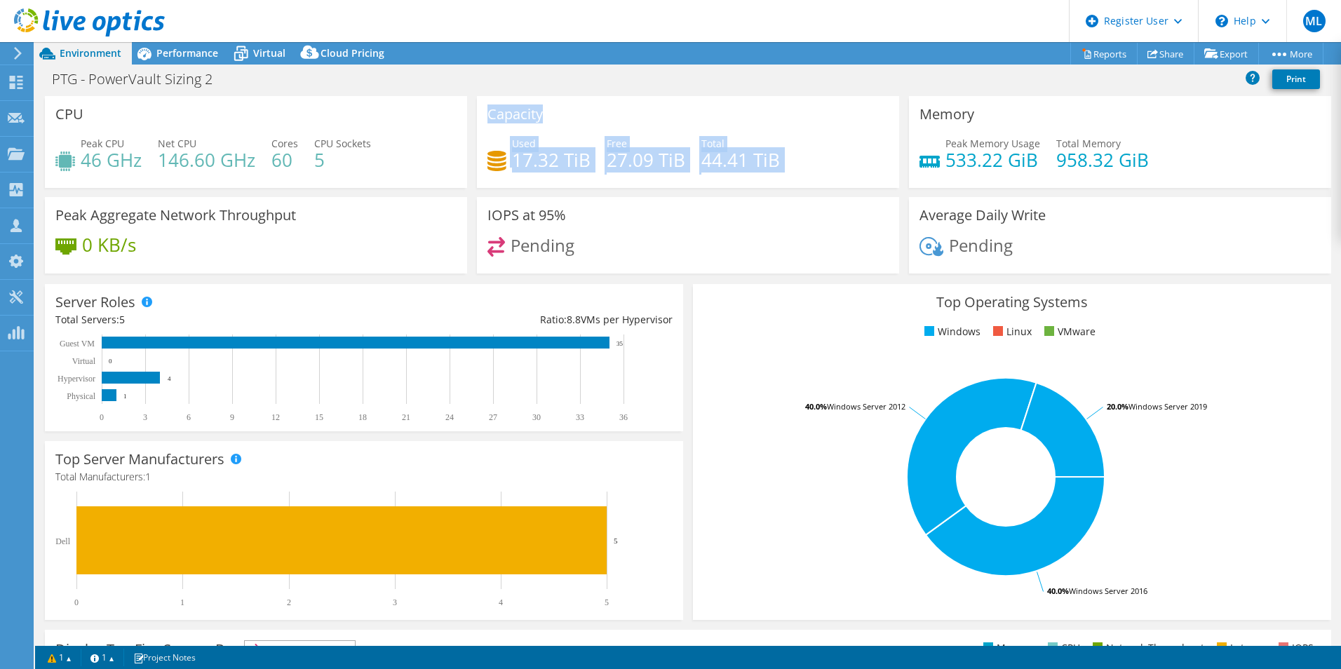
drag, startPoint x: 476, startPoint y: 111, endPoint x: 793, endPoint y: 178, distance: 324.1
click at [793, 178] on div "Capacity Used 17.32 TiB Free 27.09 TiB Total 44.41 TiB" at bounding box center [688, 142] width 422 height 92
click at [793, 178] on div "Used 17.32 TiB Free 27.09 TiB Total 44.41 TiB" at bounding box center [687, 159] width 401 height 46
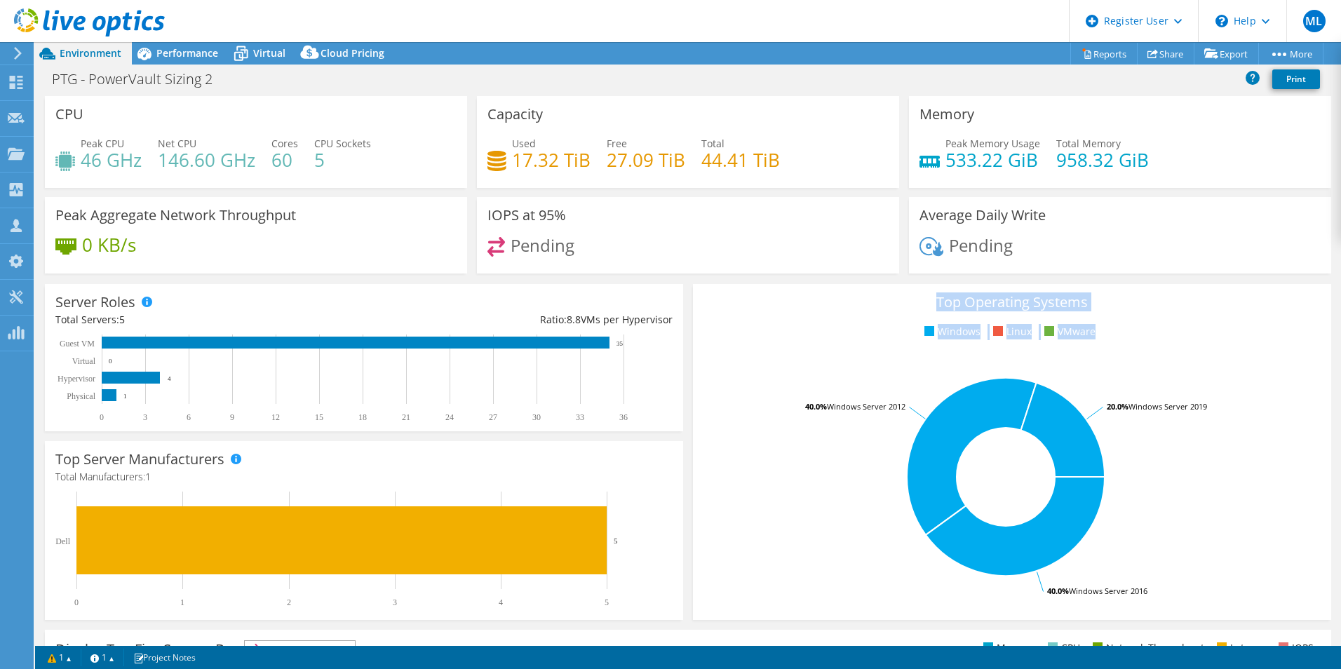
drag, startPoint x: 905, startPoint y: 296, endPoint x: 1119, endPoint y: 334, distance: 217.9
click at [1119, 334] on div "Top Operating Systems Windows Linux VMware 40.0% Windows Server 2016 40.0% Wind…" at bounding box center [1012, 452] width 638 height 336
click at [1119, 334] on ul "Windows Linux VMware" at bounding box center [1012, 332] width 617 height 16
drag, startPoint x: 1119, startPoint y: 334, endPoint x: 895, endPoint y: 300, distance: 227.1
click at [895, 300] on div "Top Operating Systems Windows Linux VMware 40.0% Windows Server 2016 40.0% Wind…" at bounding box center [1012, 452] width 638 height 336
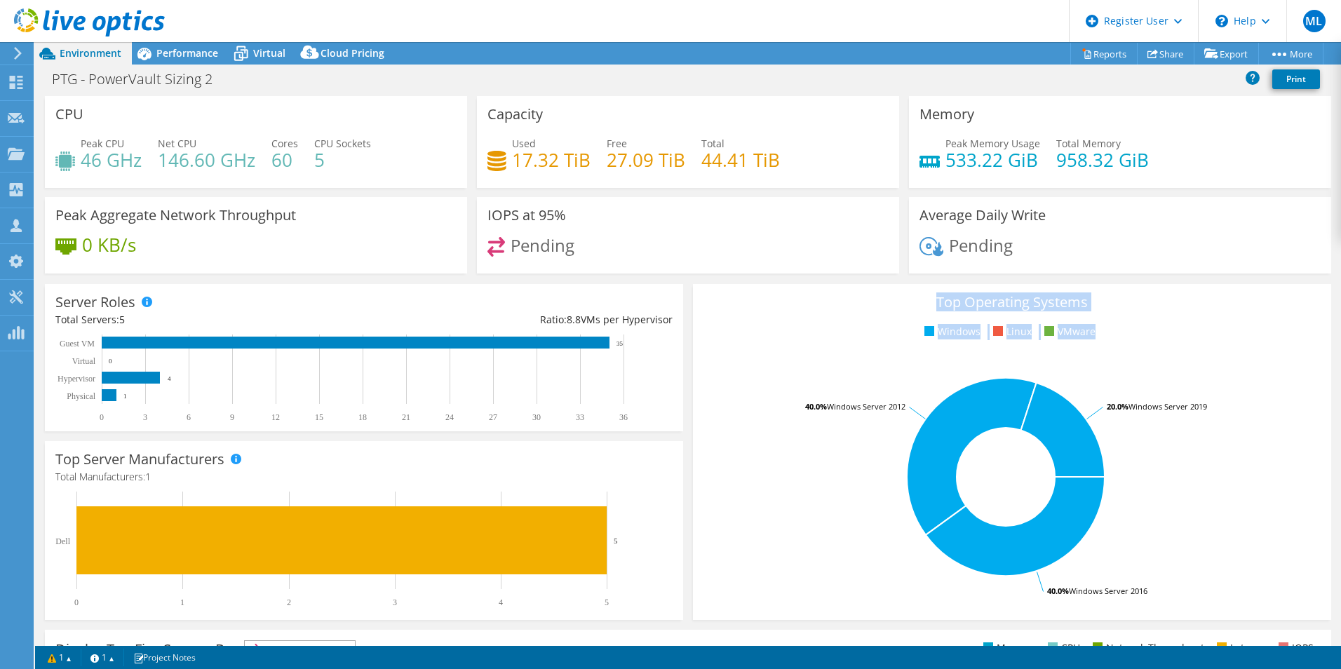
click at [895, 300] on h3 "Top Operating Systems" at bounding box center [1012, 302] width 617 height 15
drag, startPoint x: 895, startPoint y: 300, endPoint x: 1120, endPoint y: 329, distance: 227.1
click at [1120, 329] on div "Top Operating Systems Windows Linux VMware 40.0% Windows Server 2016 40.0% Wind…" at bounding box center [1012, 452] width 638 height 336
click at [1120, 329] on ul "Windows Linux VMware" at bounding box center [1012, 332] width 617 height 16
drag, startPoint x: 1120, startPoint y: 329, endPoint x: 881, endPoint y: 283, distance: 243.6
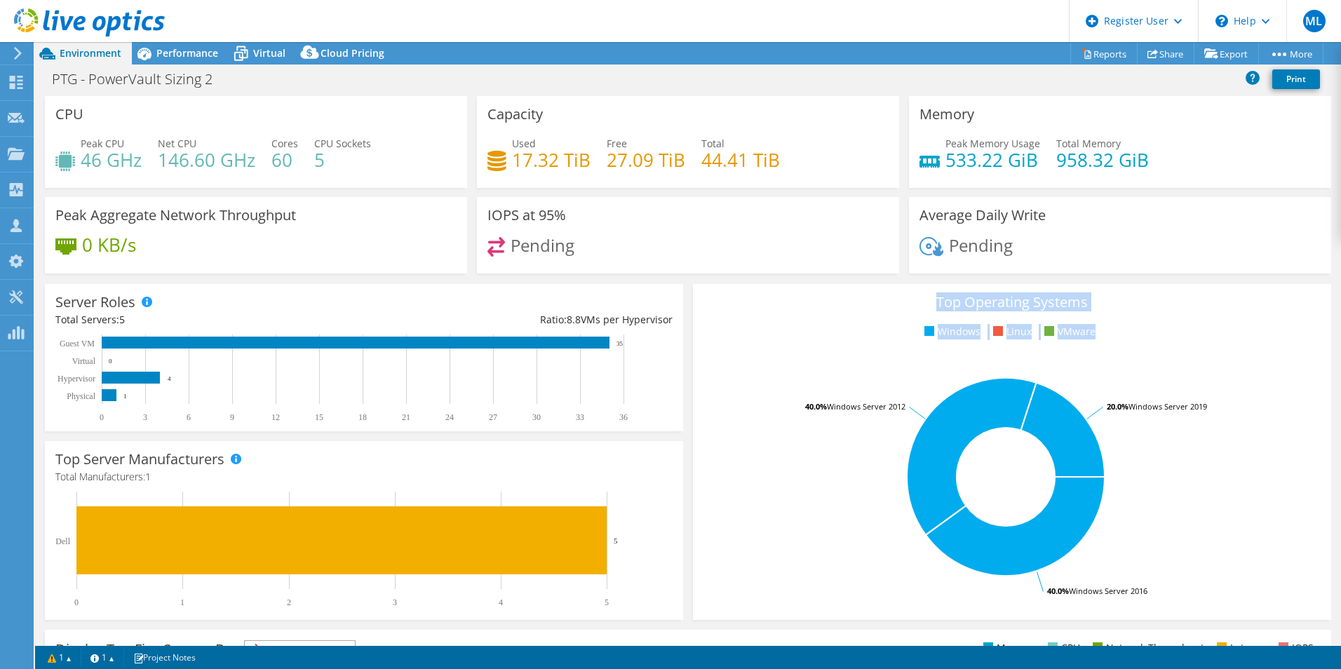
click at [881, 283] on div "Top Operating Systems Windows Linux VMware 40.0% Windows Server 2016 40.0% Wind…" at bounding box center [1012, 452] width 648 height 346
click at [883, 286] on div "Top Operating Systems Windows Linux VMware 40.0% Windows Server 2016 40.0% Wind…" at bounding box center [1012, 452] width 638 height 336
drag, startPoint x: 883, startPoint y: 286, endPoint x: 1107, endPoint y: 329, distance: 227.8
click at [1107, 329] on div "Top Operating Systems Windows Linux VMware 40.0% Windows Server 2016 40.0% Wind…" at bounding box center [1012, 452] width 638 height 336
click at [1107, 329] on ul "Windows Linux VMware" at bounding box center [1012, 332] width 617 height 16
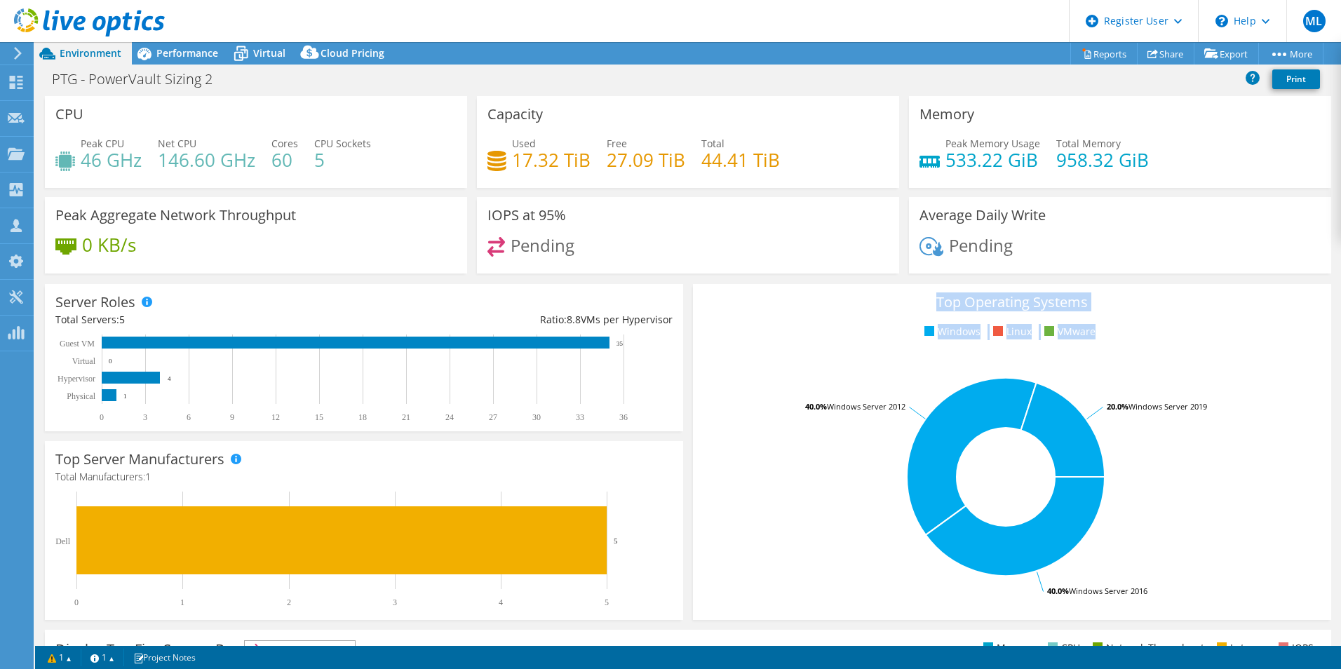
drag, startPoint x: 1116, startPoint y: 340, endPoint x: 891, endPoint y: 289, distance: 230.9
click at [891, 289] on div "Top Operating Systems Windows Linux VMware 40.0% Windows Server 2016 40.0% Wind…" at bounding box center [1012, 452] width 638 height 336
drag, startPoint x: 891, startPoint y: 289, endPoint x: 1104, endPoint y: 329, distance: 216.9
click at [1104, 329] on div "Top Operating Systems Windows Linux VMware 40.0% Windows Server 2016 40.0% Wind…" at bounding box center [1012, 452] width 638 height 336
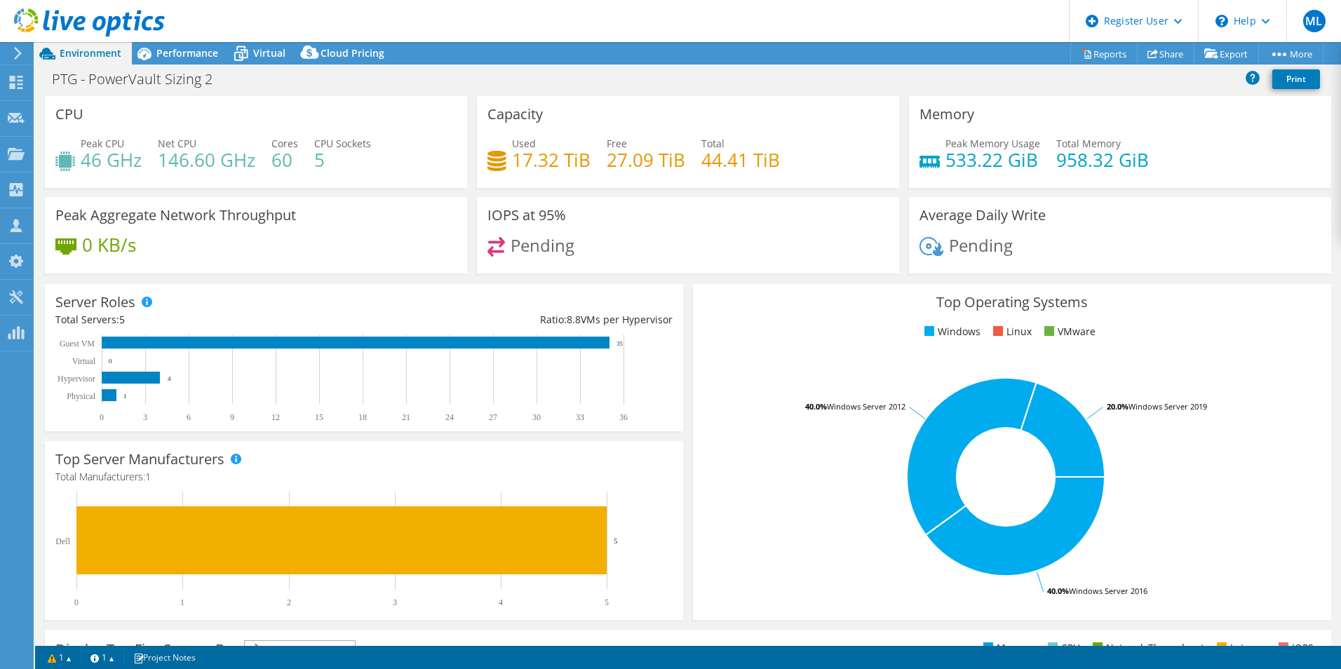
click at [1105, 329] on ul "Windows Linux VMware" at bounding box center [1012, 332] width 617 height 16
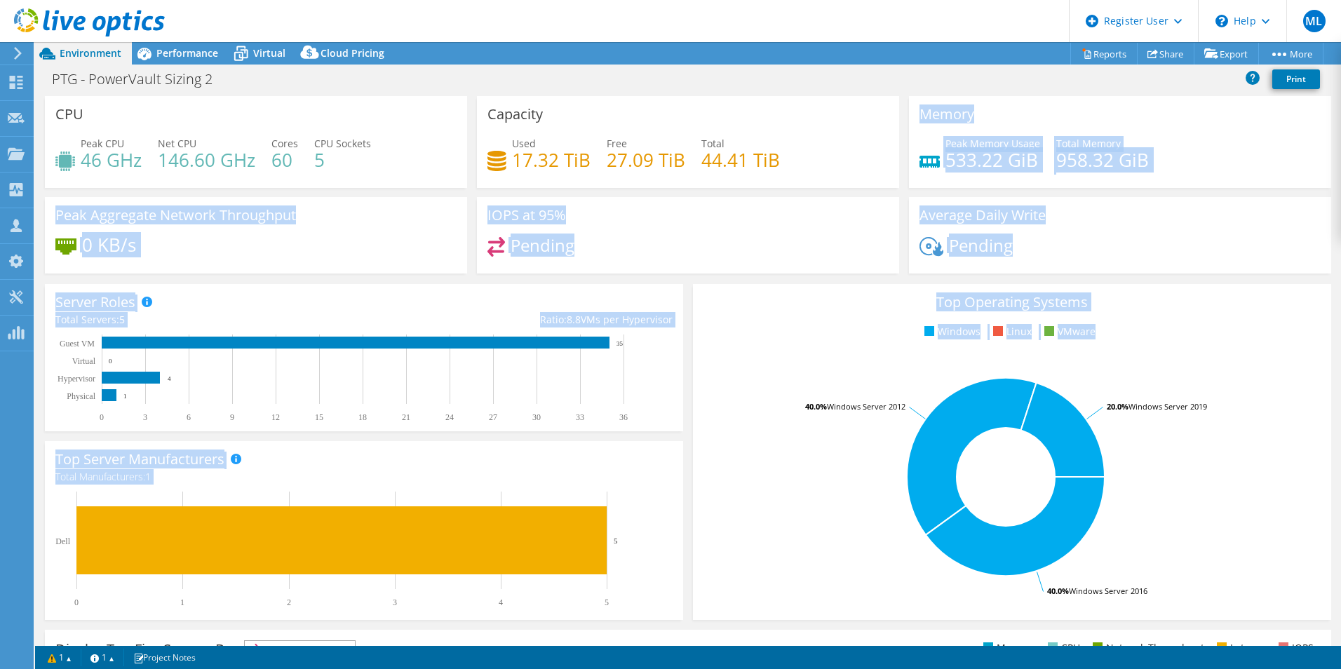
drag, startPoint x: 1105, startPoint y: 329, endPoint x: 904, endPoint y: 102, distance: 303.1
click at [904, 102] on section "CPU Peak CPU 46 GHz Net CPU 146.60 GHz Cores 60 CPU Sockets 5 Capacity Used 17.…" at bounding box center [688, 504] width 1306 height 817
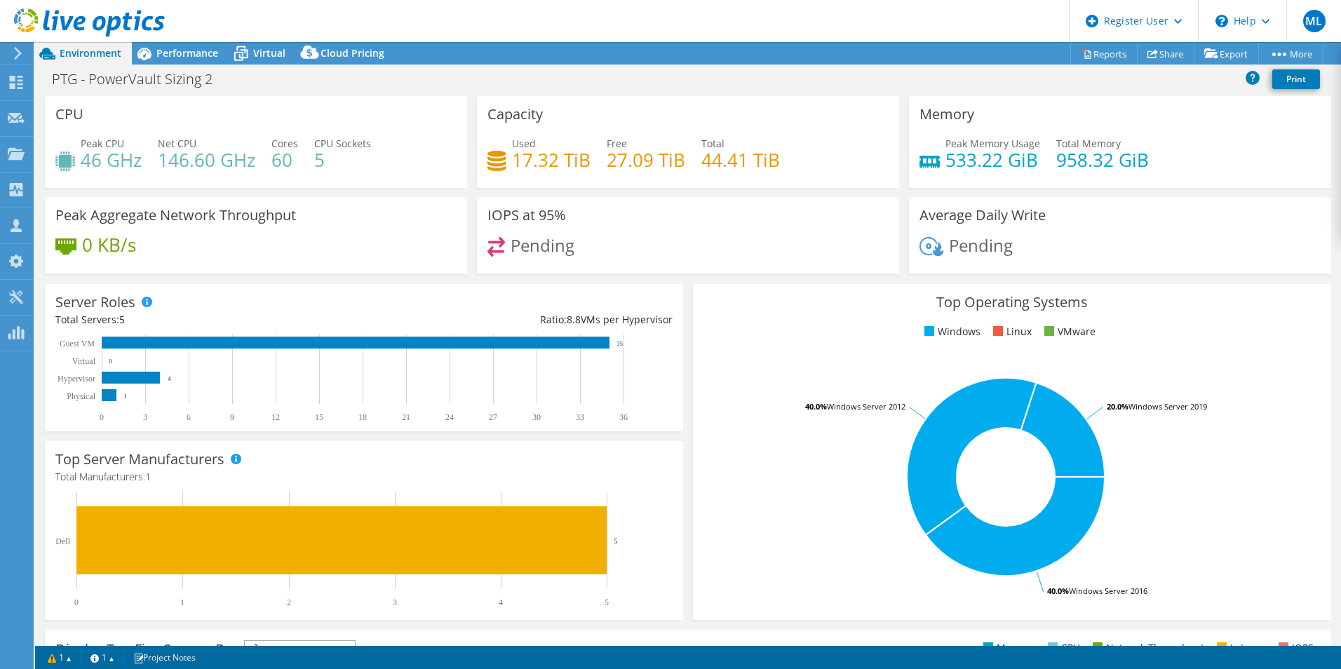
click at [909, 102] on div "Memory Peak Memory Usage 533.22 GiB Total Memory 958.32 GiB" at bounding box center [1120, 142] width 422 height 92
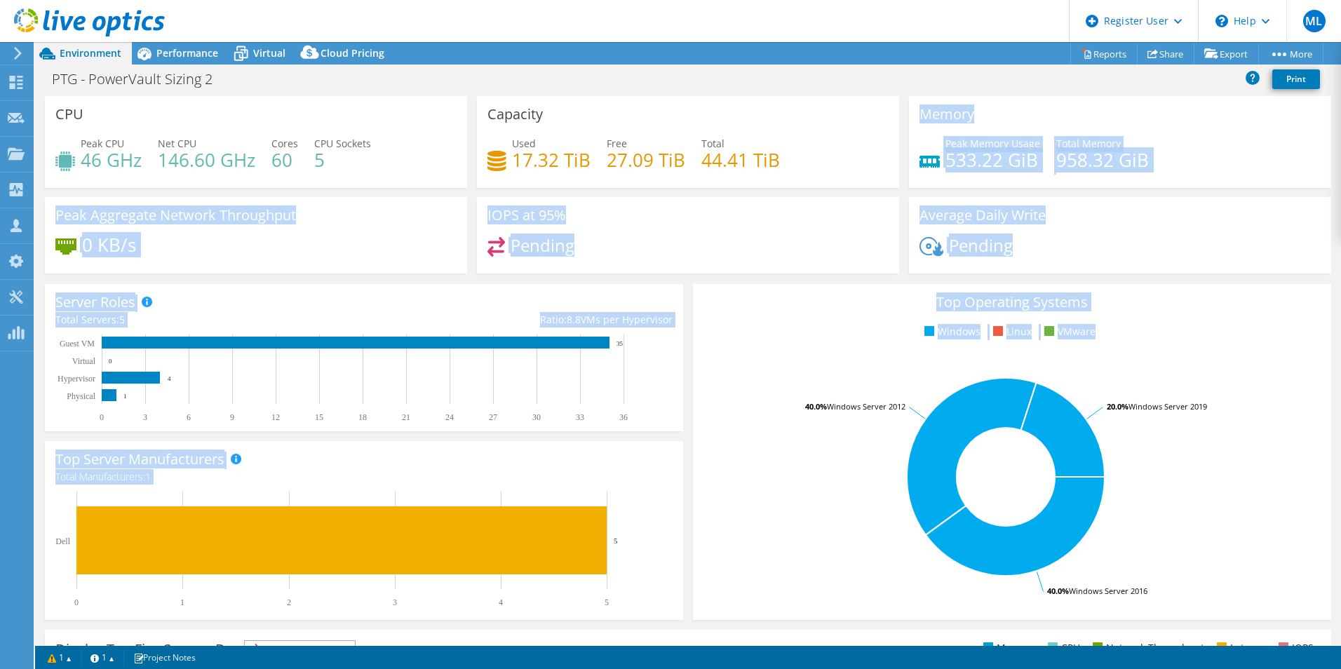
drag, startPoint x: 903, startPoint y: 112, endPoint x: 1104, endPoint y: 325, distance: 293.3
click at [1104, 325] on section "CPU Peak CPU 46 GHz Net CPU 146.60 GHz Cores 60 CPU Sockets 5 Capacity Used 17.…" at bounding box center [688, 504] width 1306 height 817
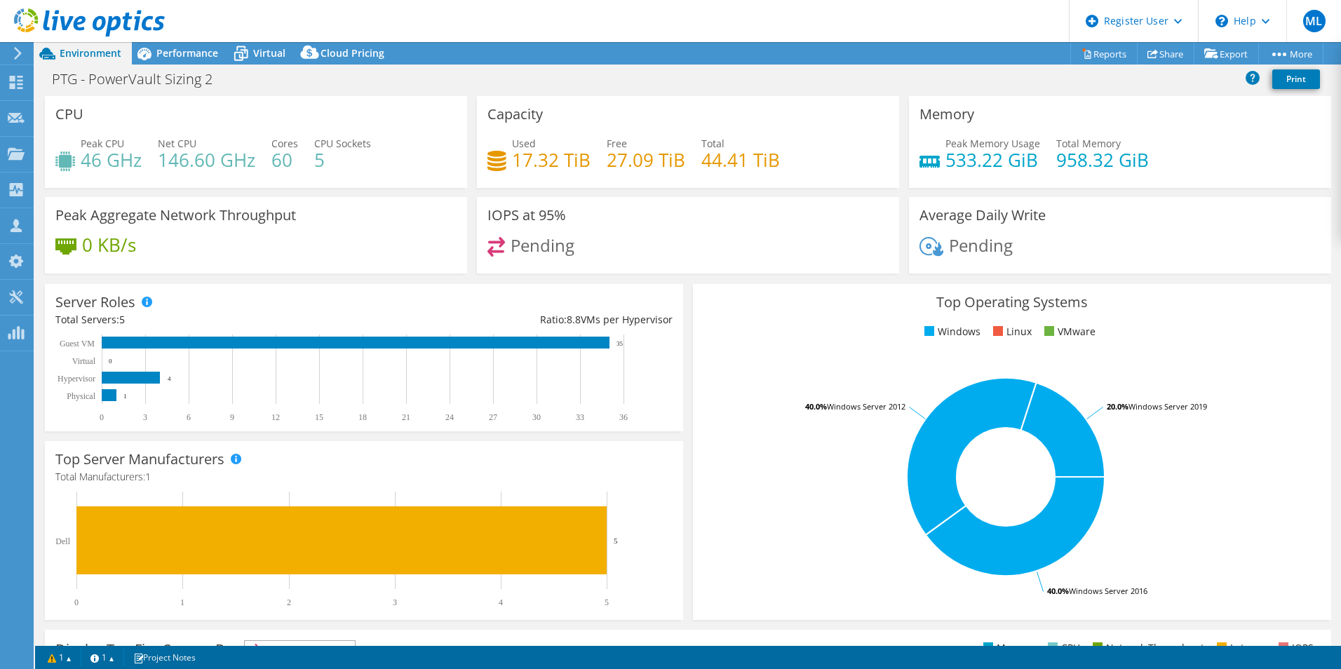
click at [1104, 325] on ul "Windows Linux VMware" at bounding box center [1012, 332] width 617 height 16
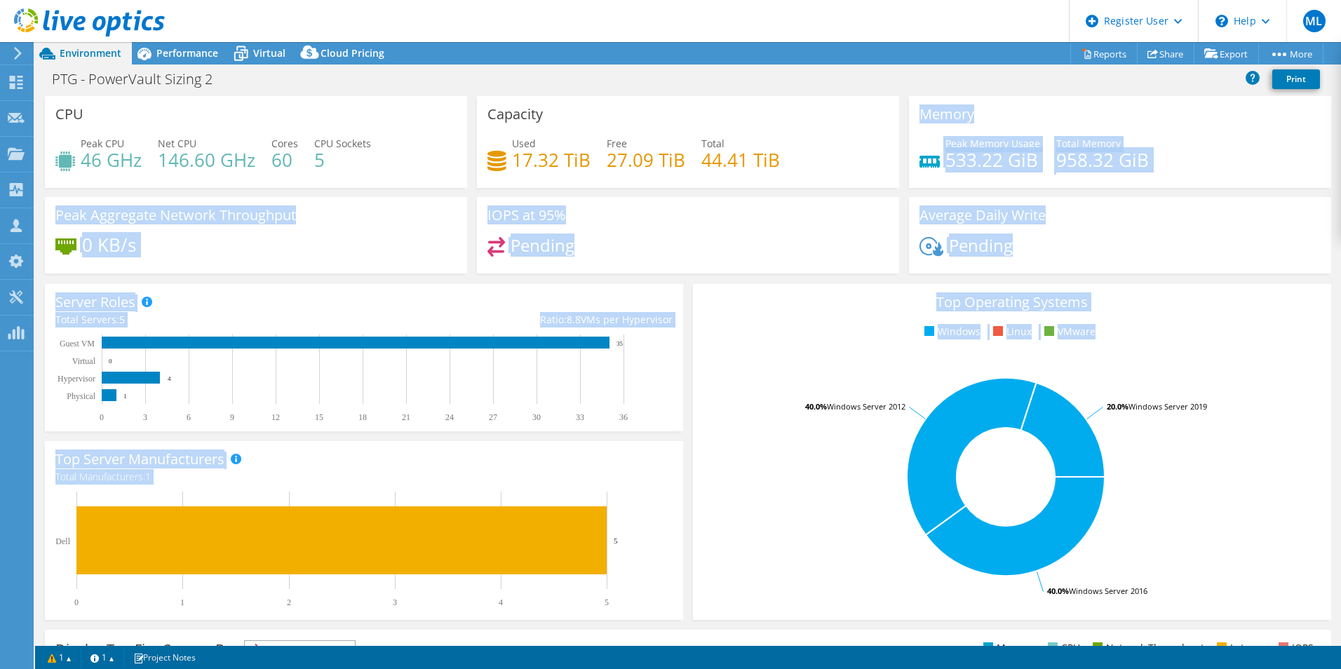
drag, startPoint x: 1104, startPoint y: 325, endPoint x: 899, endPoint y: 120, distance: 290.6
click at [899, 120] on section "CPU Peak CPU 46 GHz Net CPU 146.60 GHz Cores 60 CPU Sockets 5 Capacity Used 17.…" at bounding box center [688, 504] width 1306 height 817
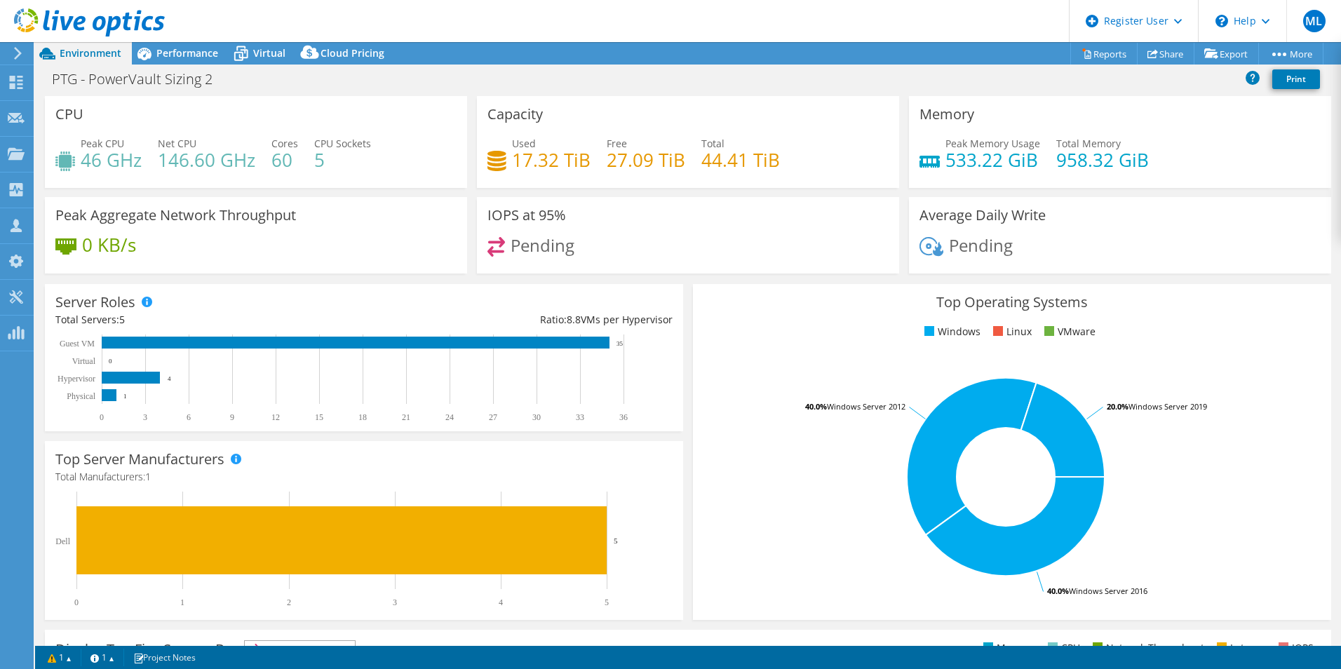
click at [904, 120] on div "Memory Peak Memory Usage 533.22 GiB Total Memory 958.32 GiB" at bounding box center [1120, 142] width 432 height 92
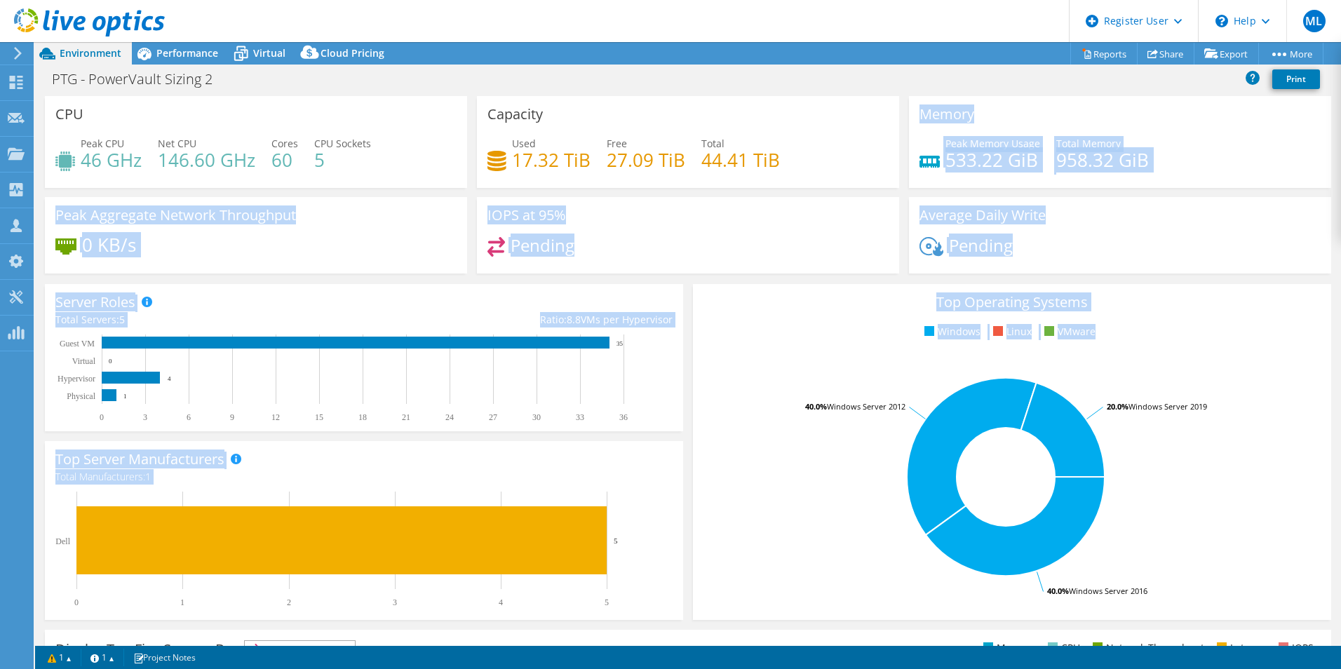
drag, startPoint x: 899, startPoint y: 120, endPoint x: 1152, endPoint y: 339, distance: 335.2
click at [1152, 339] on section "CPU Peak CPU 46 GHz Net CPU 146.60 GHz Cores 60 CPU Sockets 5 Capacity Used 17.…" at bounding box center [688, 504] width 1306 height 817
click at [1152, 339] on ul "Windows Linux VMware" at bounding box center [1012, 332] width 617 height 16
drag, startPoint x: 1152, startPoint y: 339, endPoint x: 880, endPoint y: 113, distance: 353.1
click at [880, 113] on section "CPU Peak CPU 46 GHz Net CPU 146.60 GHz Cores 60 CPU Sockets 5 Capacity Used 17.…" at bounding box center [688, 504] width 1306 height 817
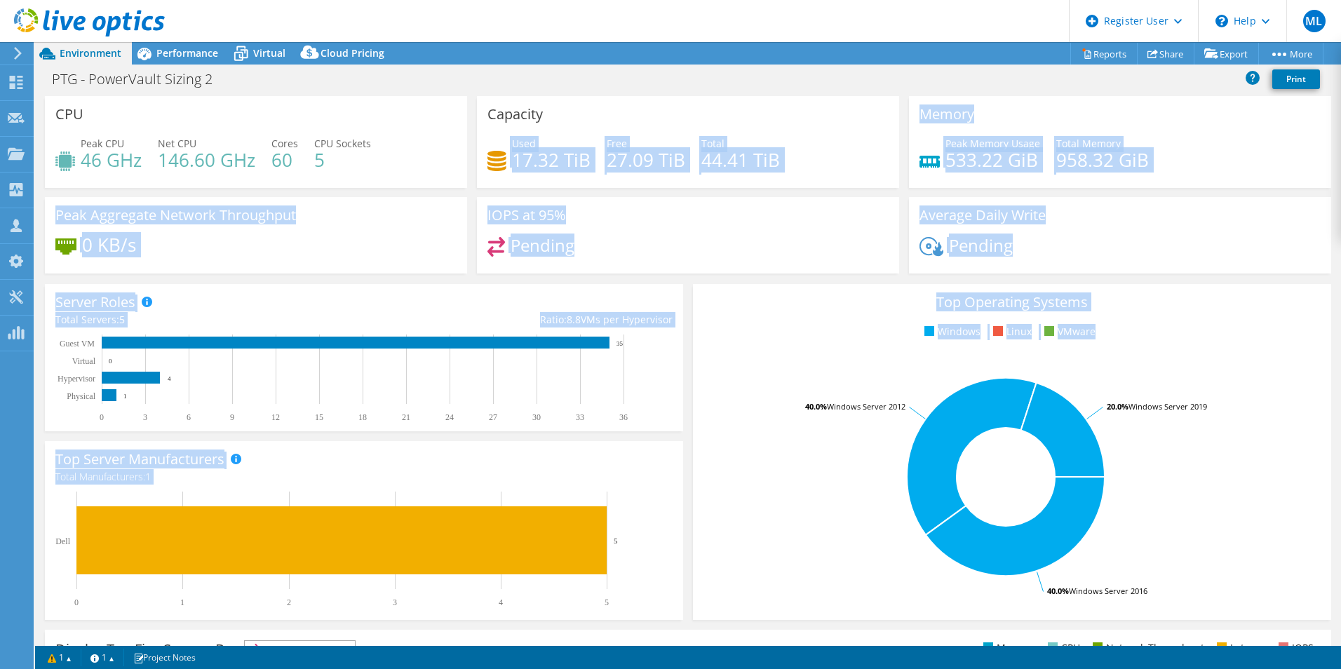
drag, startPoint x: 880, startPoint y: 113, endPoint x: 894, endPoint y: 115, distance: 13.5
click at [894, 115] on div "Capacity Used 17.32 TiB Free 27.09 TiB Total 44.41 TiB" at bounding box center [688, 142] width 432 height 92
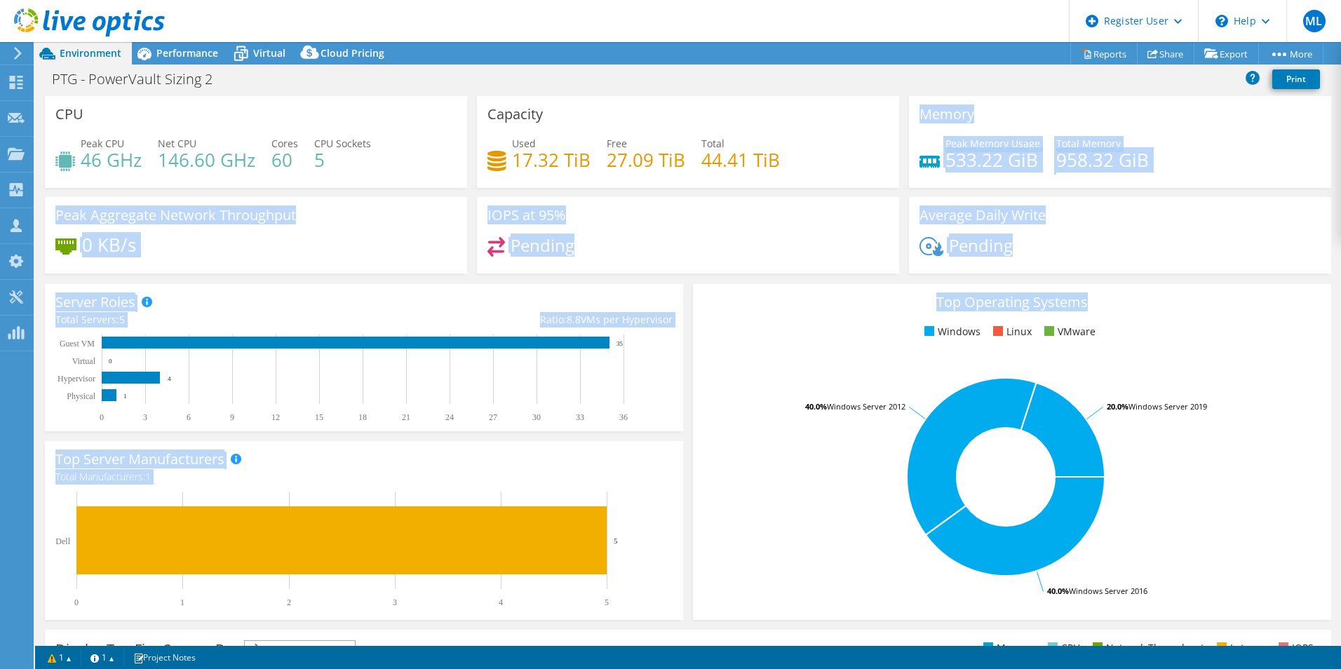
drag, startPoint x: 914, startPoint y: 105, endPoint x: 1084, endPoint y: 293, distance: 253.3
click at [1084, 293] on section "CPU Peak CPU 46 GHz Net CPU 146.60 GHz Cores 60 CPU Sockets 5 Capacity Used 17.…" at bounding box center [688, 504] width 1306 height 817
click at [1084, 293] on div "Top Operating Systems Windows Linux VMware 40.0% Windows Server 2016 40.0% Wind…" at bounding box center [1012, 452] width 638 height 336
drag, startPoint x: 1100, startPoint y: 331, endPoint x: 915, endPoint y: 123, distance: 278.7
click at [915, 123] on section "CPU Peak CPU 46 GHz Net CPU 146.60 GHz Cores 60 CPU Sockets 5 Capacity Used 17.…" at bounding box center [688, 504] width 1306 height 817
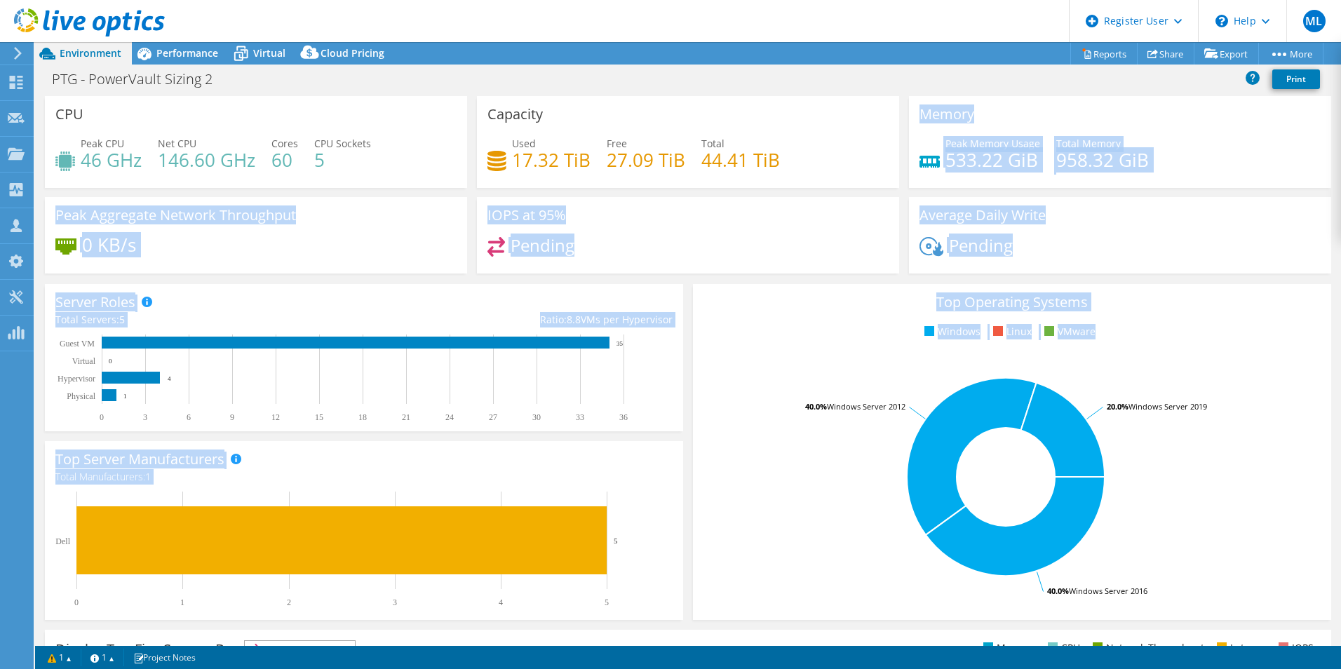
click at [920, 122] on h3 "Memory" at bounding box center [947, 114] width 55 height 15
drag, startPoint x: 915, startPoint y: 123, endPoint x: 1110, endPoint y: 324, distance: 280.3
click at [1110, 324] on section "CPU Peak CPU 46 GHz Net CPU 146.60 GHz Cores 60 CPU Sockets 5 Capacity Used 17.…" at bounding box center [688, 504] width 1306 height 817
click at [1110, 327] on ul "Windows Linux VMware" at bounding box center [1012, 332] width 617 height 16
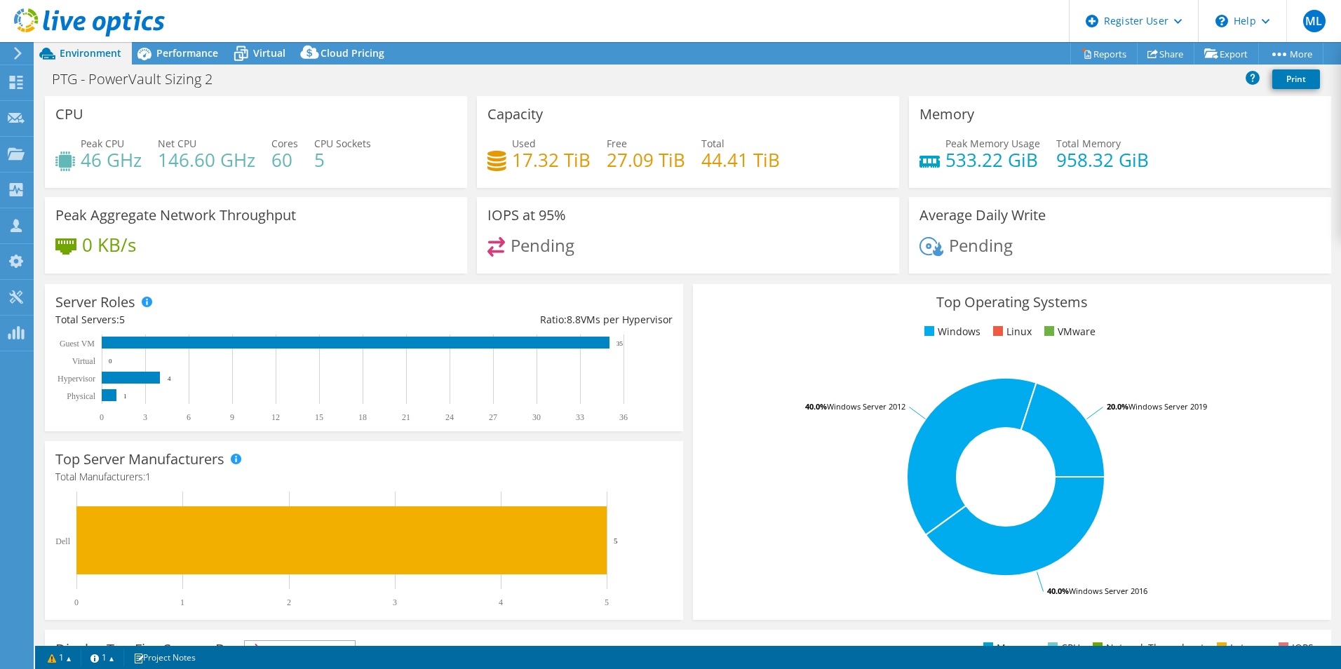
drag, startPoint x: 1240, startPoint y: 591, endPoint x: 845, endPoint y: 175, distance: 573.0
click at [845, 175] on section "CPU Peak CPU 46 GHz Net CPU 146.60 GHz Cores 60 CPU Sockets 5 Capacity Used 17.…" at bounding box center [688, 504] width 1306 height 817
drag, startPoint x: 46, startPoint y: 78, endPoint x: 1071, endPoint y: 269, distance: 1042.4
click at [1065, 257] on div "Project Actions Project Actions Reports Share Export vSAN ReadyNode Sizer" at bounding box center [688, 355] width 1306 height 627
click at [1071, 269] on div "Average Daily Write Pending" at bounding box center [1120, 235] width 422 height 76
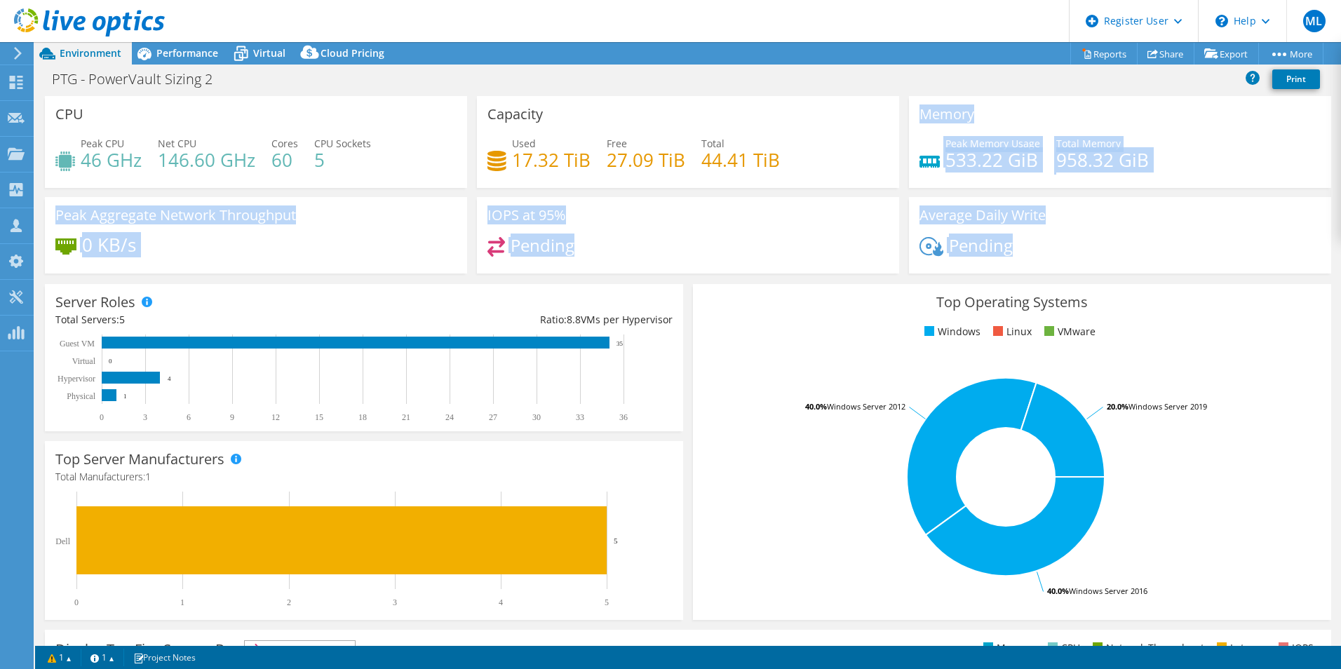
drag, startPoint x: 1045, startPoint y: 267, endPoint x: 900, endPoint y: 121, distance: 206.3
click at [900, 121] on div "CPU Peak CPU 46 GHz Net CPU 146.60 GHz Cores 60 CPU Sockets 5 Capacity Used 17.…" at bounding box center [688, 189] width 1296 height 187
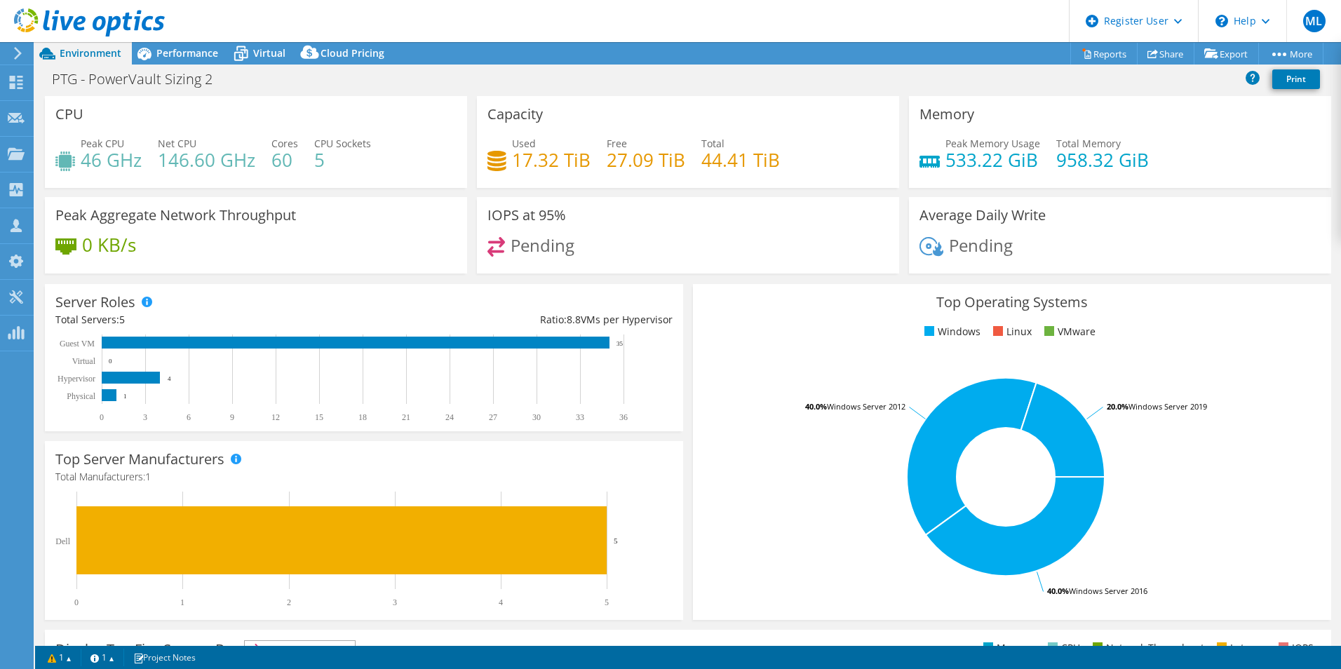
click at [904, 121] on div "Memory Peak Memory Usage 533.22 GiB Total Memory 958.32 GiB" at bounding box center [1120, 142] width 432 height 92
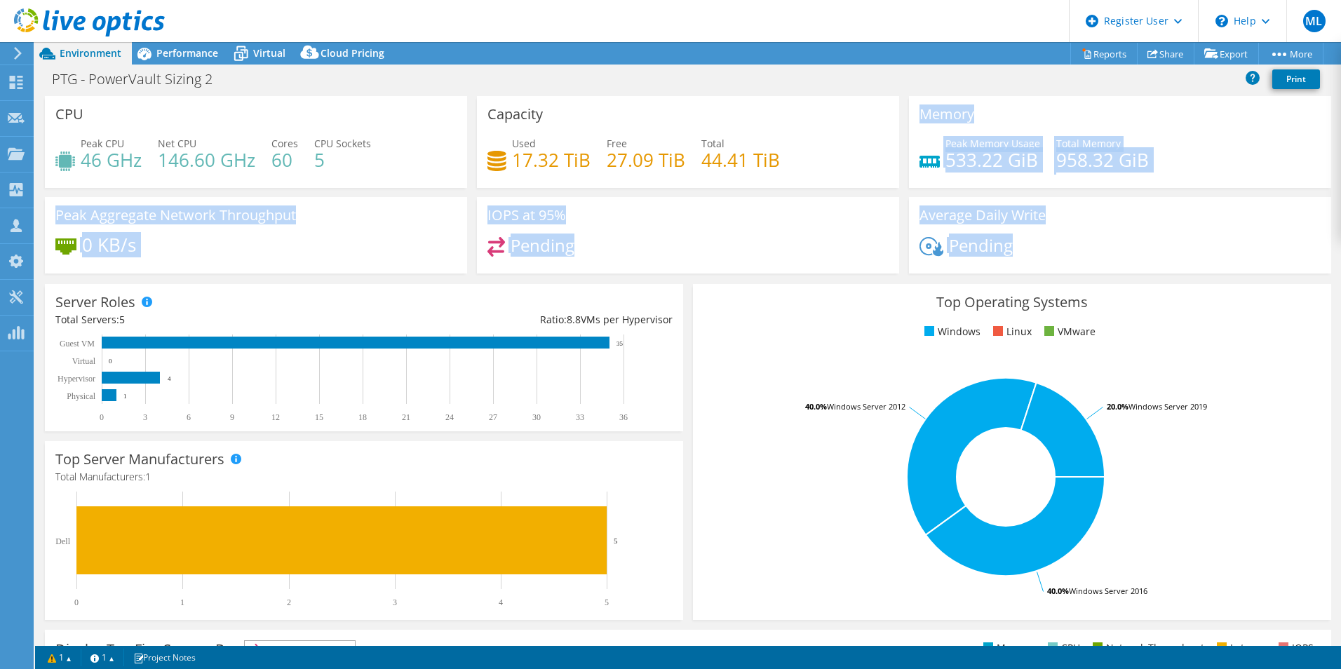
drag, startPoint x: 900, startPoint y: 121, endPoint x: 1065, endPoint y: 254, distance: 212.0
click at [1065, 254] on div "CPU Peak CPU 46 GHz Net CPU 146.60 GHz Cores 60 CPU Sockets 5 Capacity Used 17.…" at bounding box center [688, 189] width 1296 height 187
click at [1066, 255] on div "Pending" at bounding box center [1120, 252] width 401 height 30
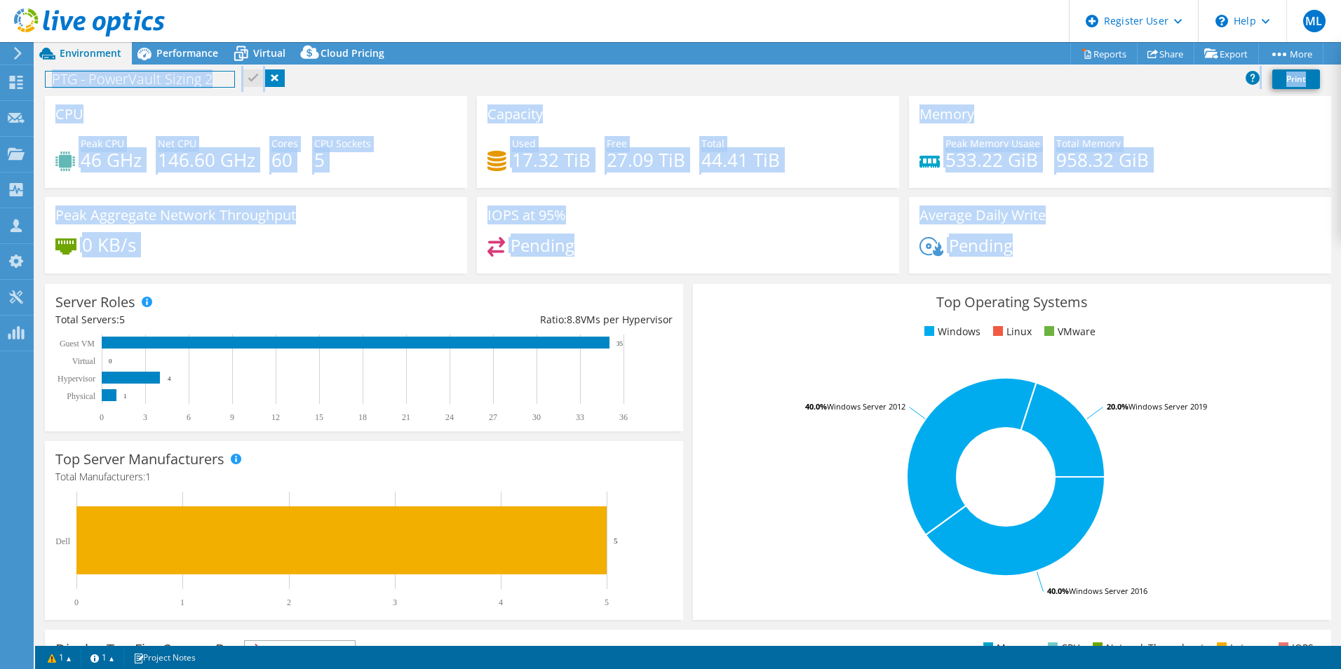
drag, startPoint x: 1013, startPoint y: 248, endPoint x: 666, endPoint y: 82, distance: 384.9
click at [657, 86] on div "Project Actions Project Actions Reports Share Export vSAN ReadyNode Sizer" at bounding box center [688, 355] width 1306 height 627
click at [667, 82] on div "PTG - PowerVault Sizing 2 Print" at bounding box center [688, 79] width 1306 height 26
drag, startPoint x: 666, startPoint y: 82, endPoint x: 1115, endPoint y: 260, distance: 482.7
click at [1115, 260] on div "Project Actions Project Actions Reports Share Export vSAN ReadyNode Sizer" at bounding box center [688, 355] width 1306 height 627
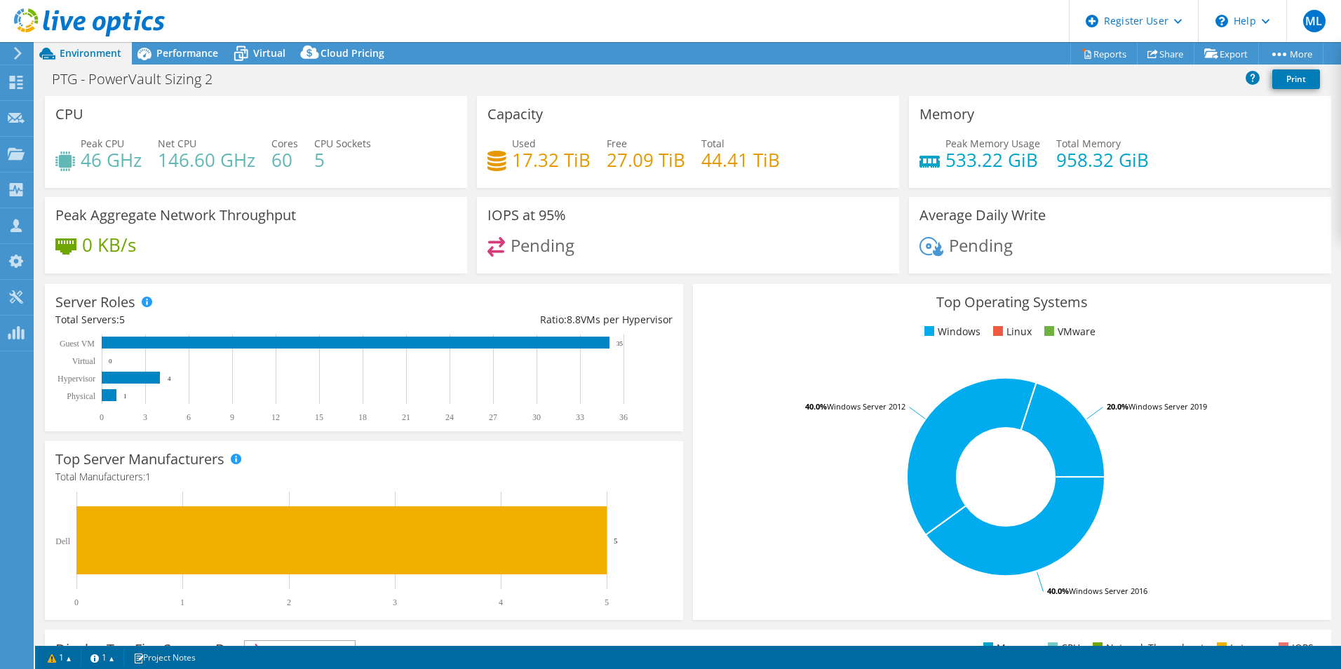
click at [1115, 260] on div "Pending" at bounding box center [1120, 252] width 401 height 30
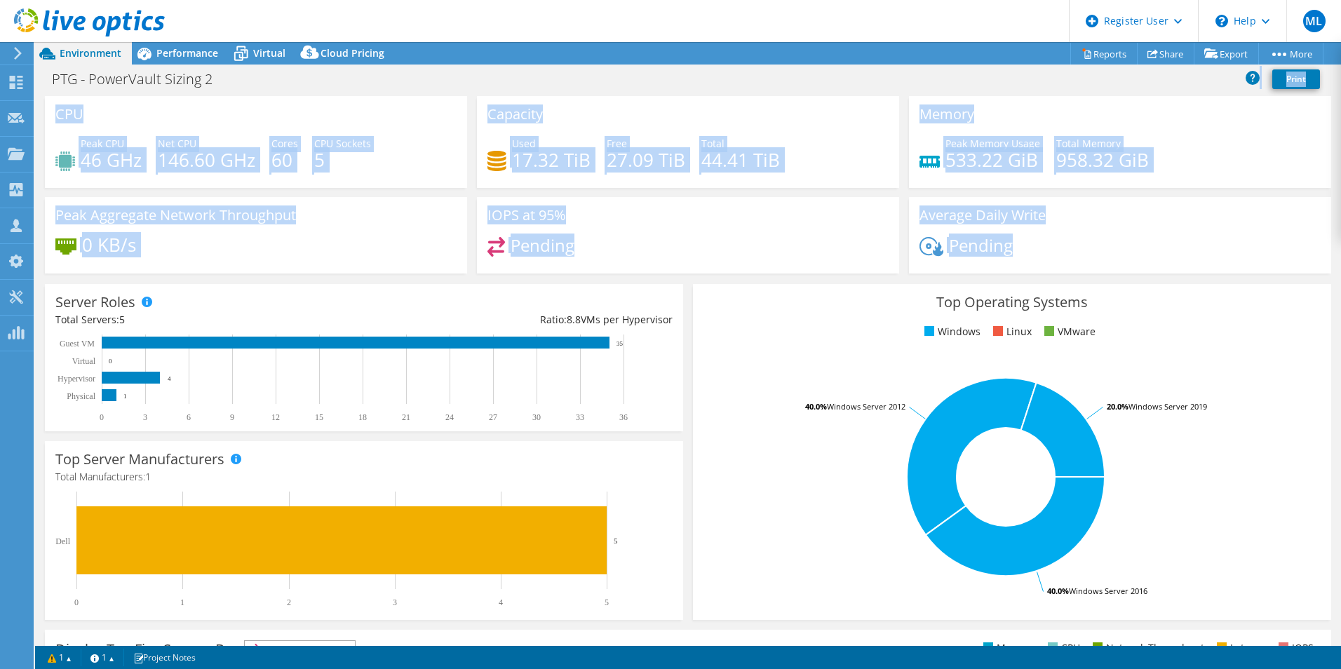
drag, startPoint x: 1115, startPoint y: 260, endPoint x: 884, endPoint y: 91, distance: 285.1
click at [884, 91] on div "Project Actions Project Actions Reports Share Export vSAN ReadyNode Sizer" at bounding box center [688, 355] width 1306 height 627
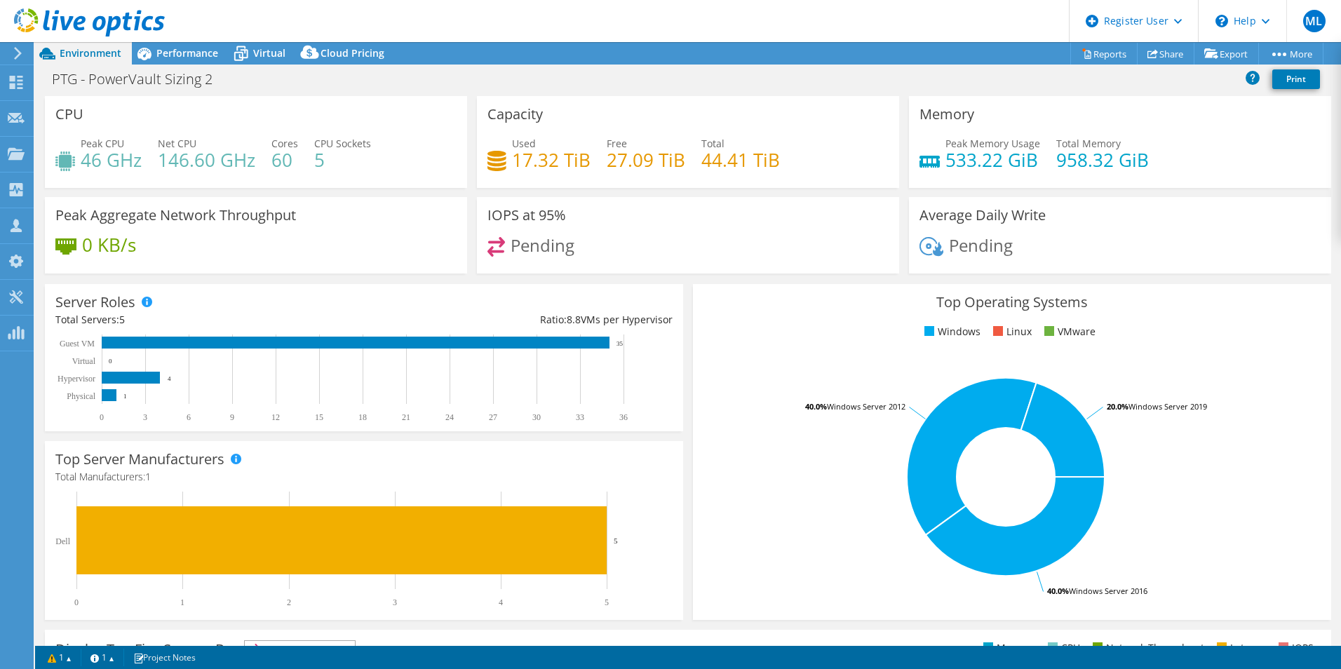
drag, startPoint x: 884, startPoint y: 91, endPoint x: 875, endPoint y: 81, distance: 13.9
click at [875, 81] on div "PTG - PowerVault Sizing 2 Print" at bounding box center [688, 79] width 1306 height 26
click at [764, 72] on div "PTG - PowerVault Sizing 2 Print" at bounding box center [688, 79] width 1306 height 26
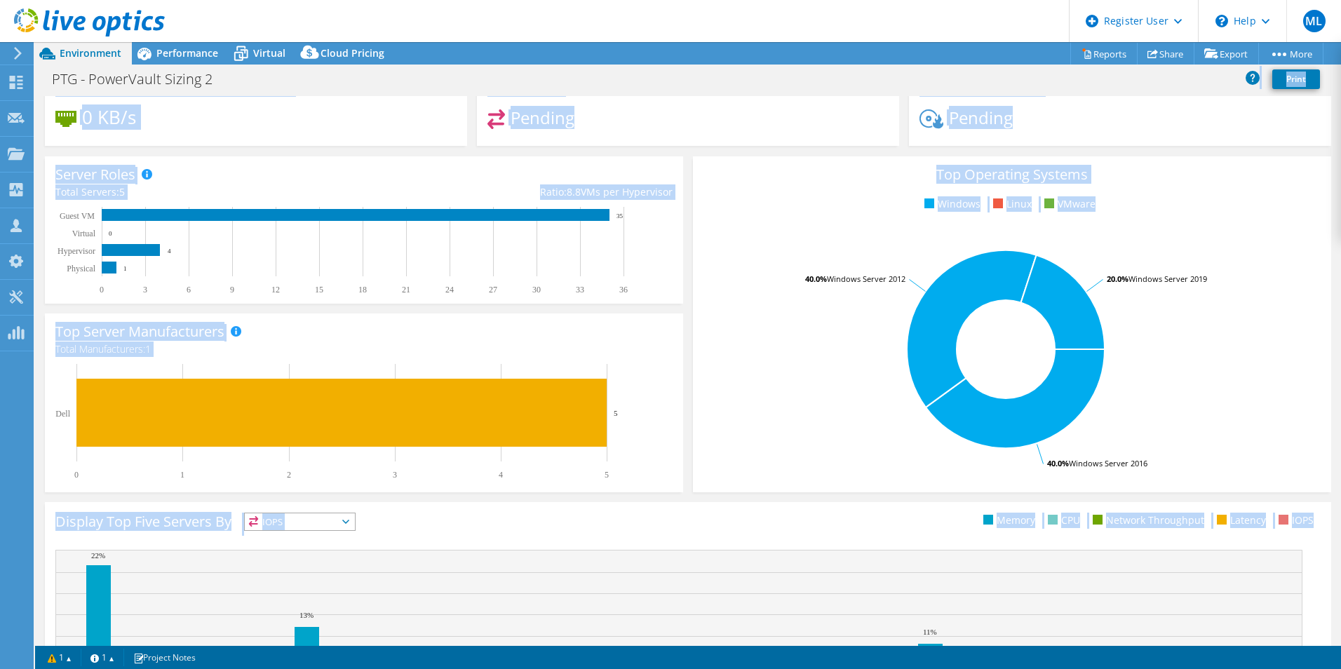
scroll to position [130, 0]
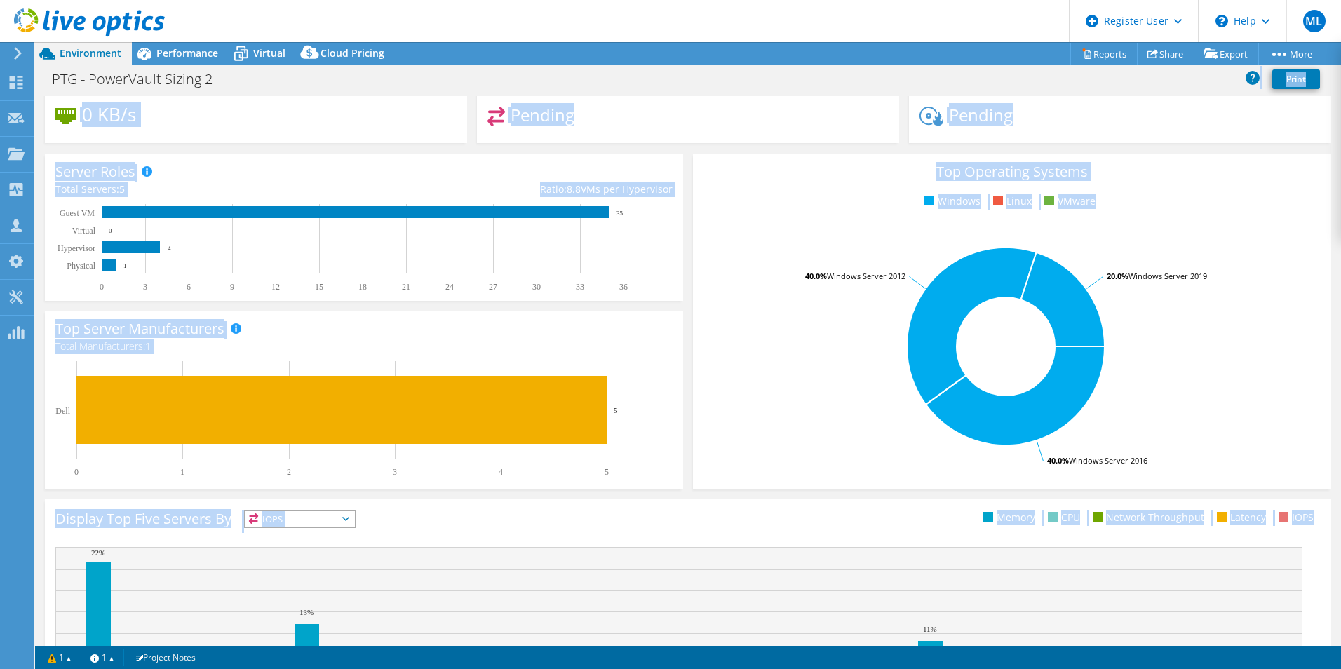
drag, startPoint x: 764, startPoint y: 72, endPoint x: 936, endPoint y: 536, distance: 495.1
click at [936, 536] on div "Project Actions Project Actions Reports Share Export vSAN ReadyNode Sizer" at bounding box center [688, 355] width 1306 height 627
drag, startPoint x: 936, startPoint y: 536, endPoint x: 927, endPoint y: 527, distance: 12.4
click at [927, 527] on div "Display Top Five Servers By IOPS IOPS CPU" at bounding box center [687, 521] width 1265 height 23
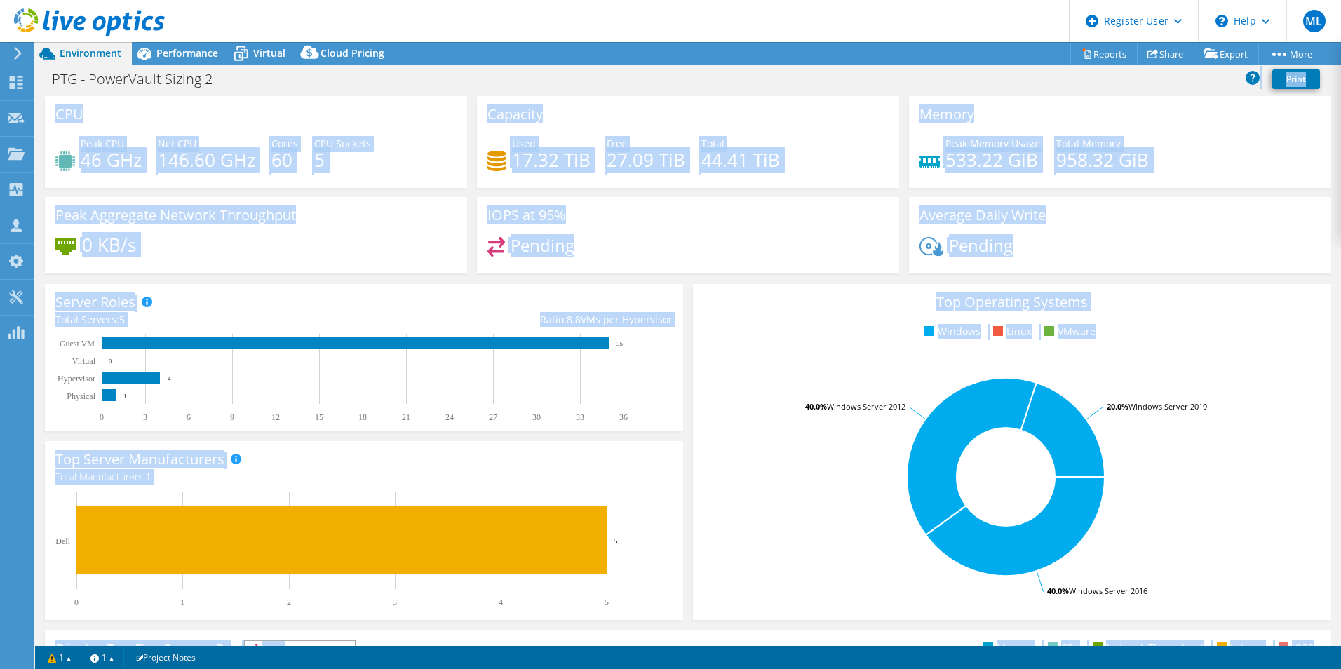
drag, startPoint x: 1314, startPoint y: 534, endPoint x: 818, endPoint y: 66, distance: 681.8
click at [818, 66] on div "Project Actions Project Actions Reports Share Export vSAN ReadyNode Sizer" at bounding box center [688, 355] width 1306 height 627
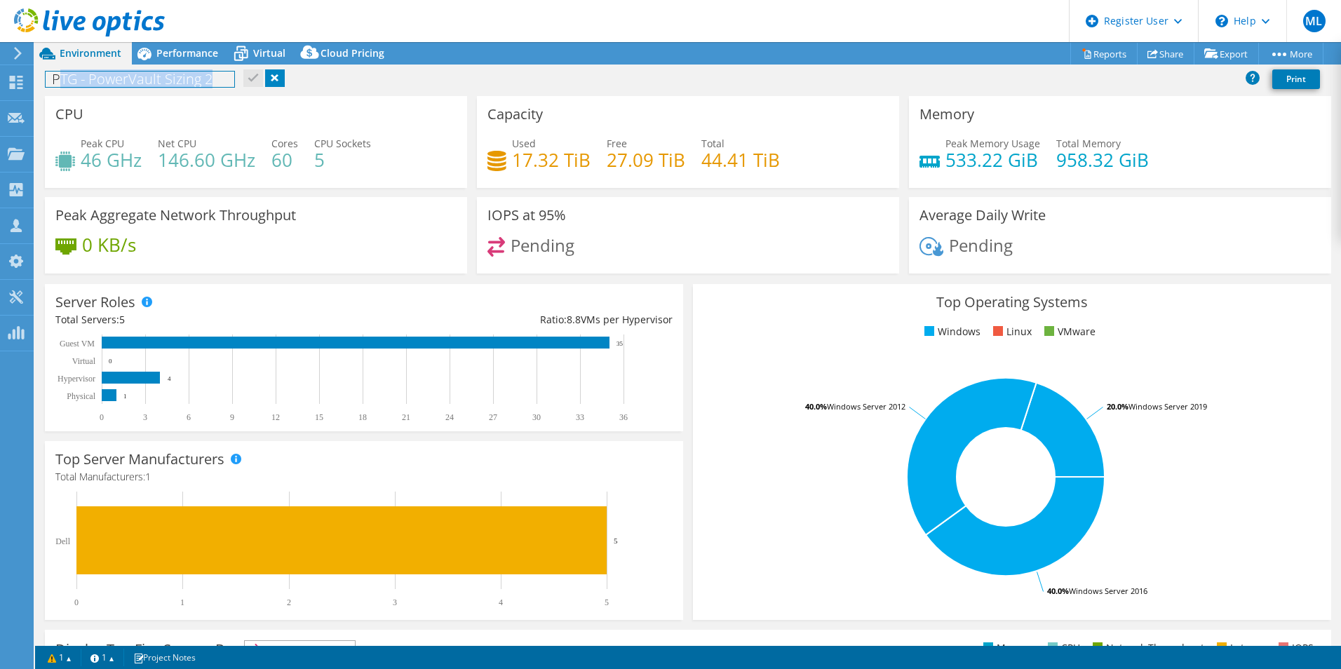
drag, startPoint x: 56, startPoint y: 84, endPoint x: 213, endPoint y: 86, distance: 156.4
click at [213, 86] on h1 "PTG - PowerVault Sizing 2" at bounding box center [140, 79] width 189 height 15
click at [405, 78] on div "PTG - PowerVault Sizing 2 Print" at bounding box center [688, 79] width 1306 height 26
click at [511, 88] on div "PTG - PowerVault Sizing 2 Print" at bounding box center [688, 79] width 1306 height 26
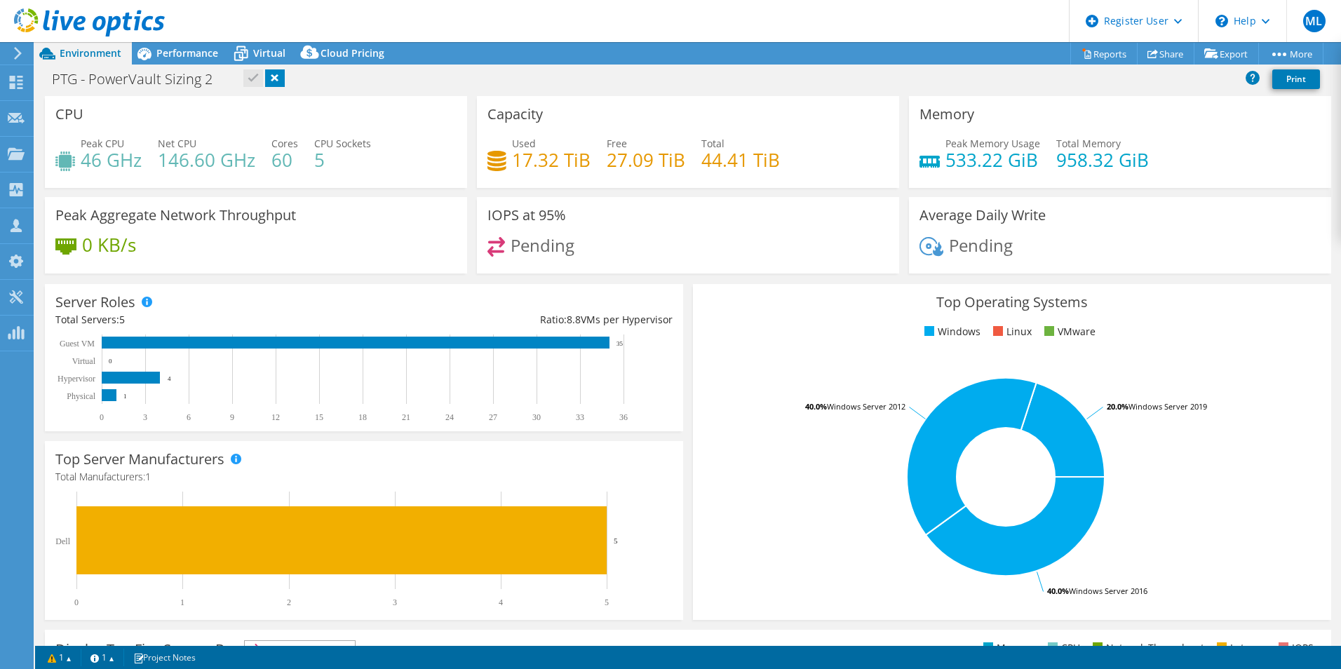
click at [568, 16] on header "ML Dell User Marc Laundy Marc.Laundy@dell.com Dell My Profile Log Out \n Help E…" at bounding box center [670, 21] width 1341 height 42
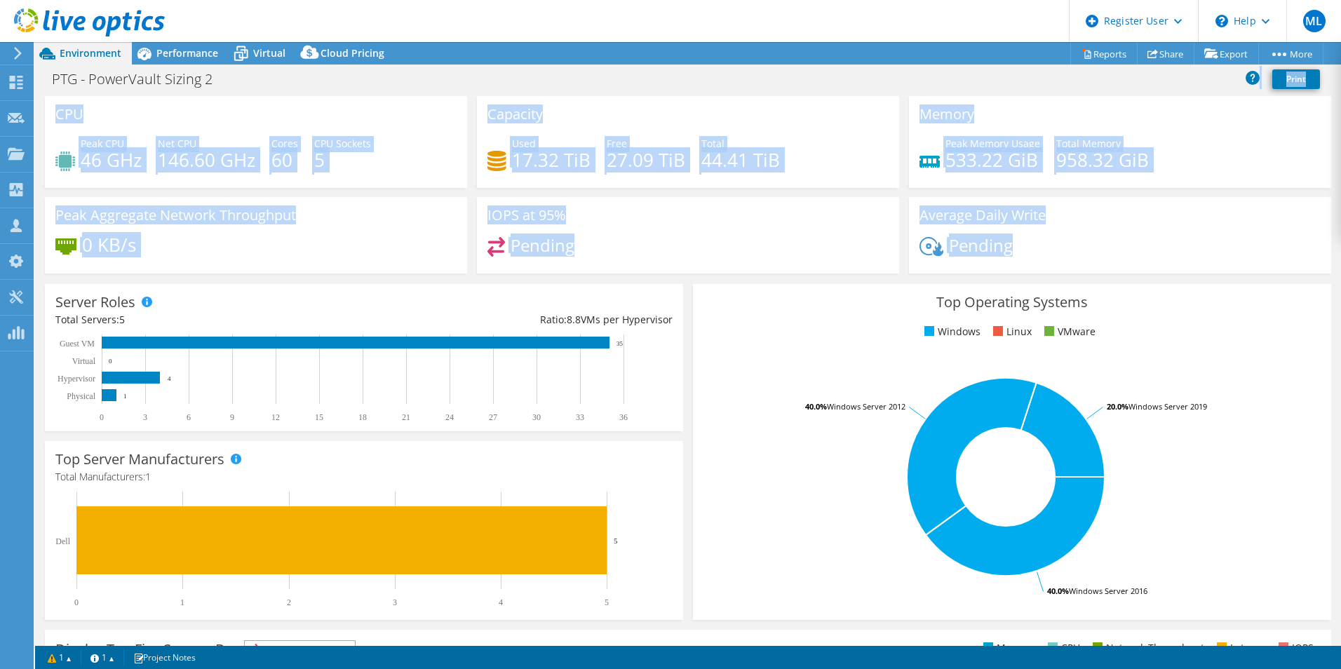
drag, startPoint x: 442, startPoint y: 76, endPoint x: 1151, endPoint y: 266, distance: 734.0
click at [1151, 266] on div "Project Actions Project Actions Reports Share Export vSAN ReadyNode Sizer" at bounding box center [688, 355] width 1306 height 627
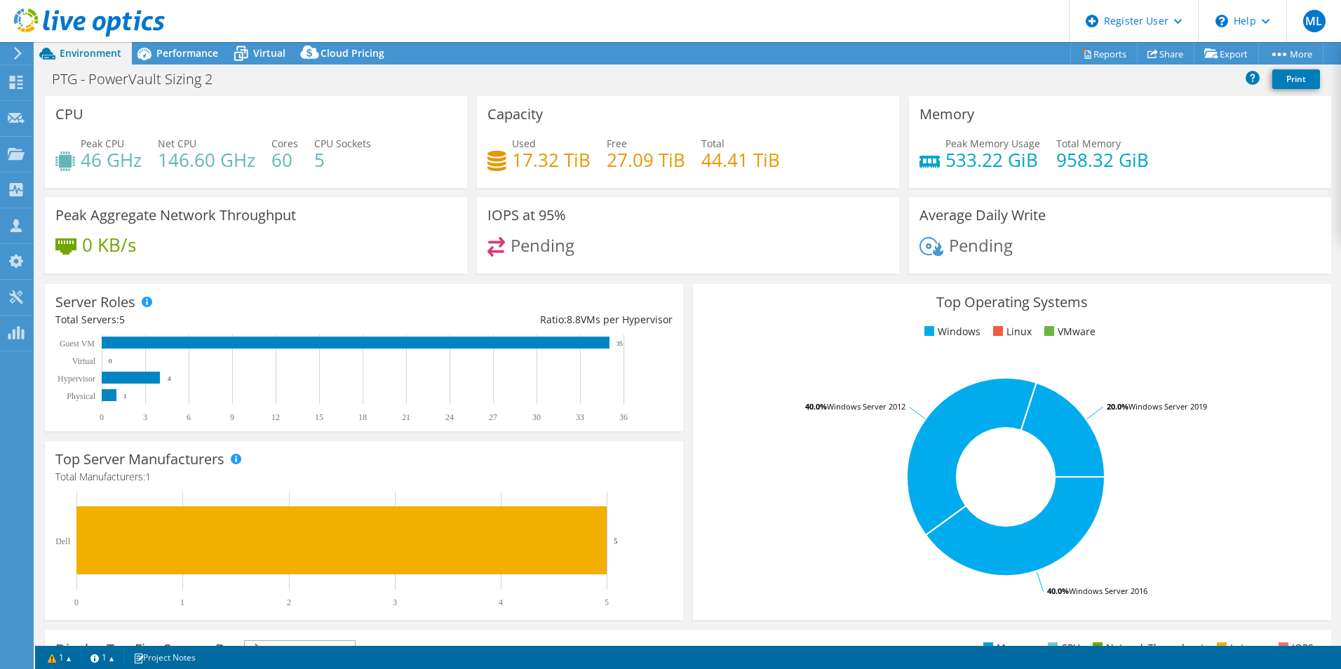
click at [867, 67] on div "PTG - PowerVault Sizing 2 Print" at bounding box center [688, 79] width 1306 height 26
